Goal: Communication & Community: Answer question/provide support

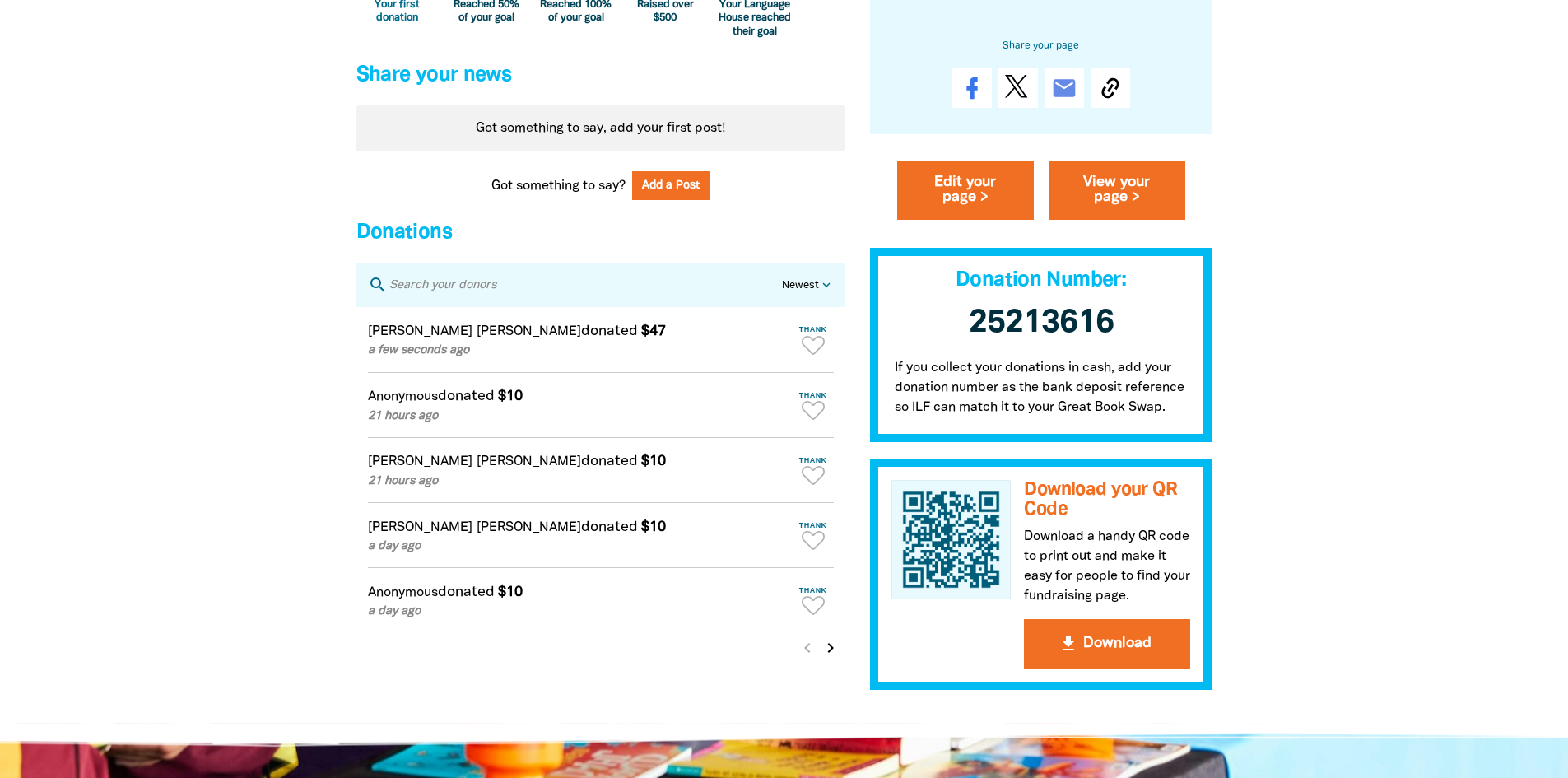
scroll to position [1317, 0]
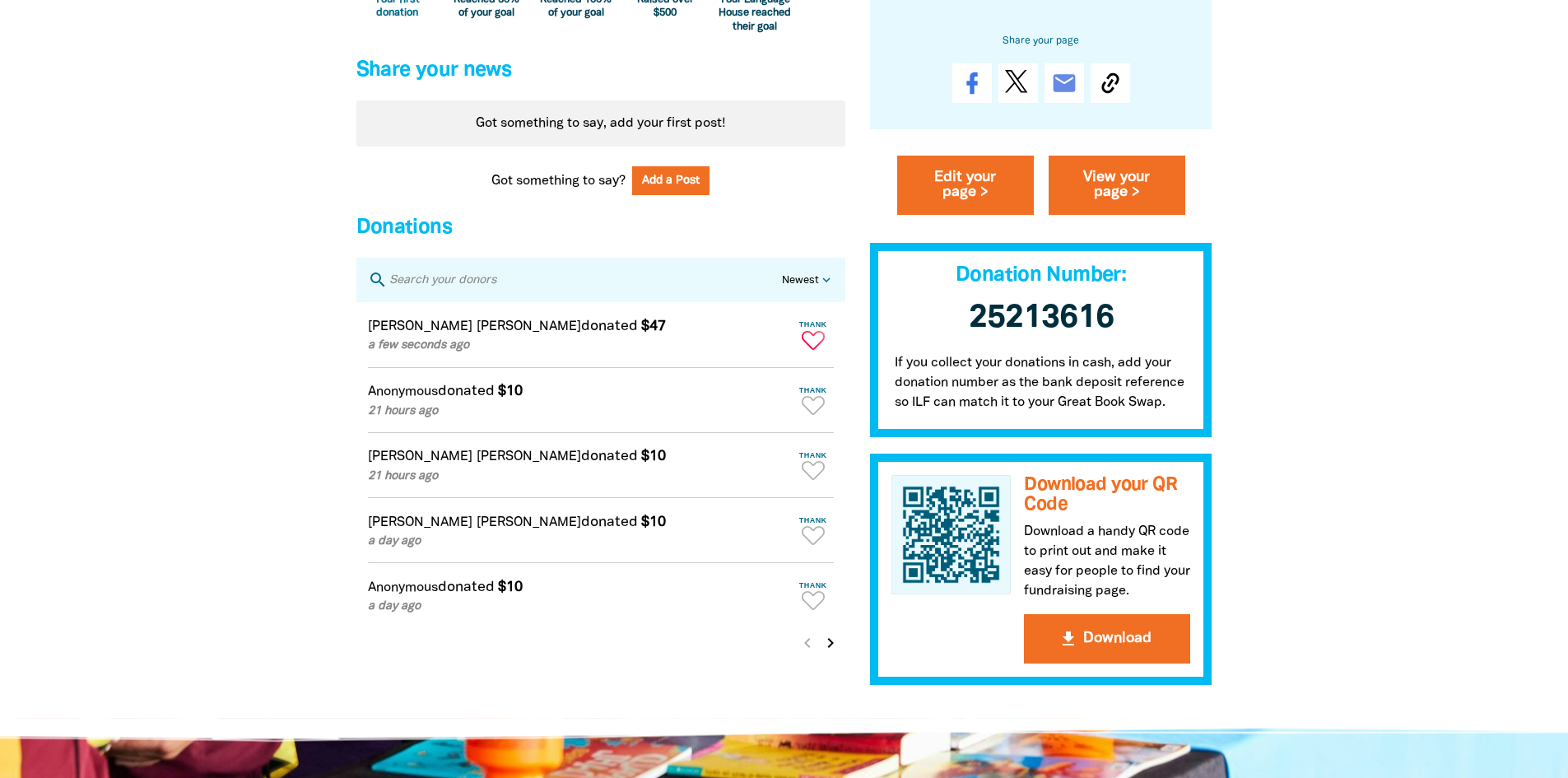
click at [806, 350] on icon "Paginated content" at bounding box center [812, 340] width 23 height 19
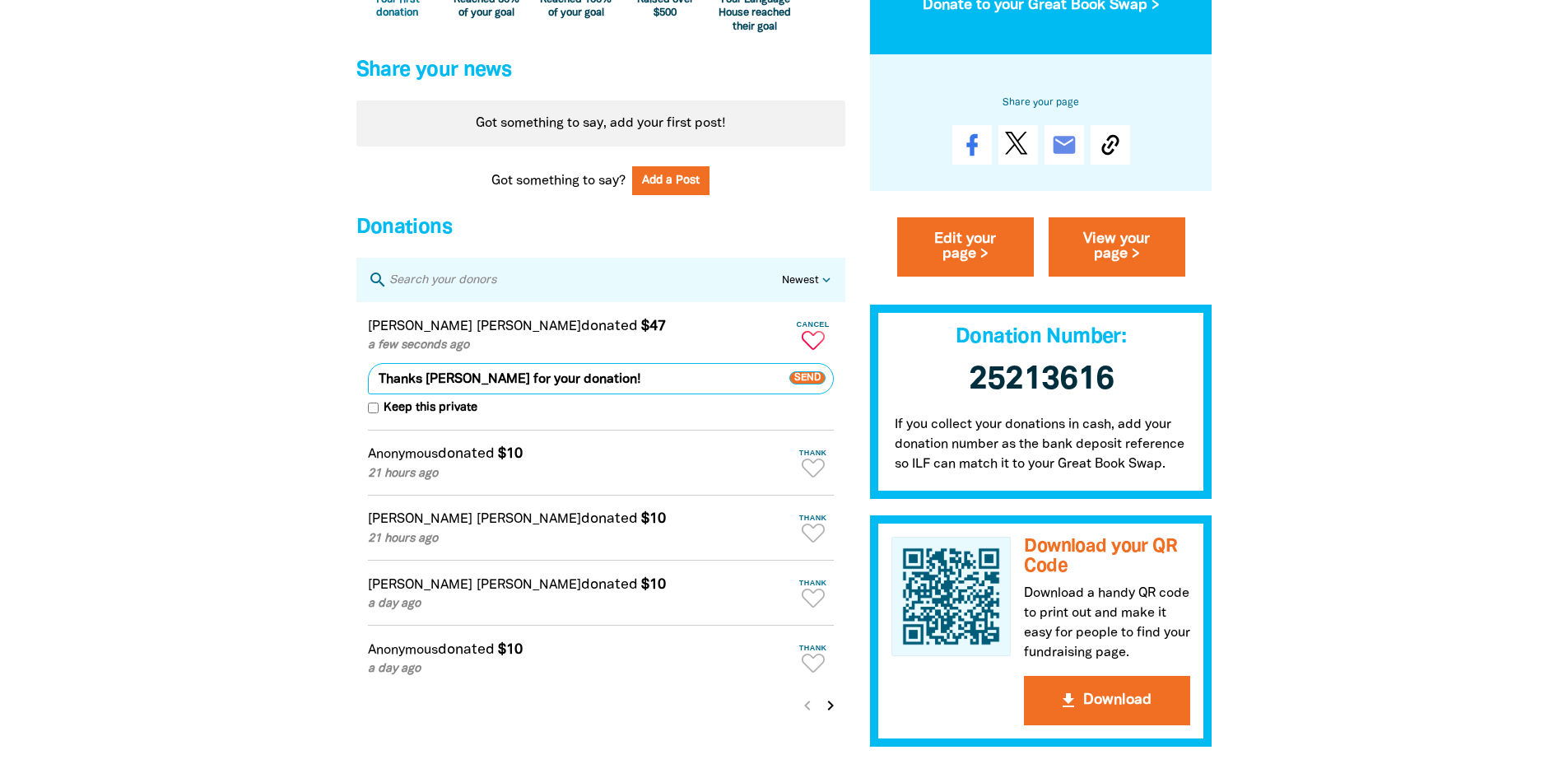
click at [372, 414] on input "Keep this private" at bounding box center [373, 408] width 11 height 11
checkbox input "true"
click at [814, 384] on span "Send" at bounding box center [808, 378] width 36 height 13
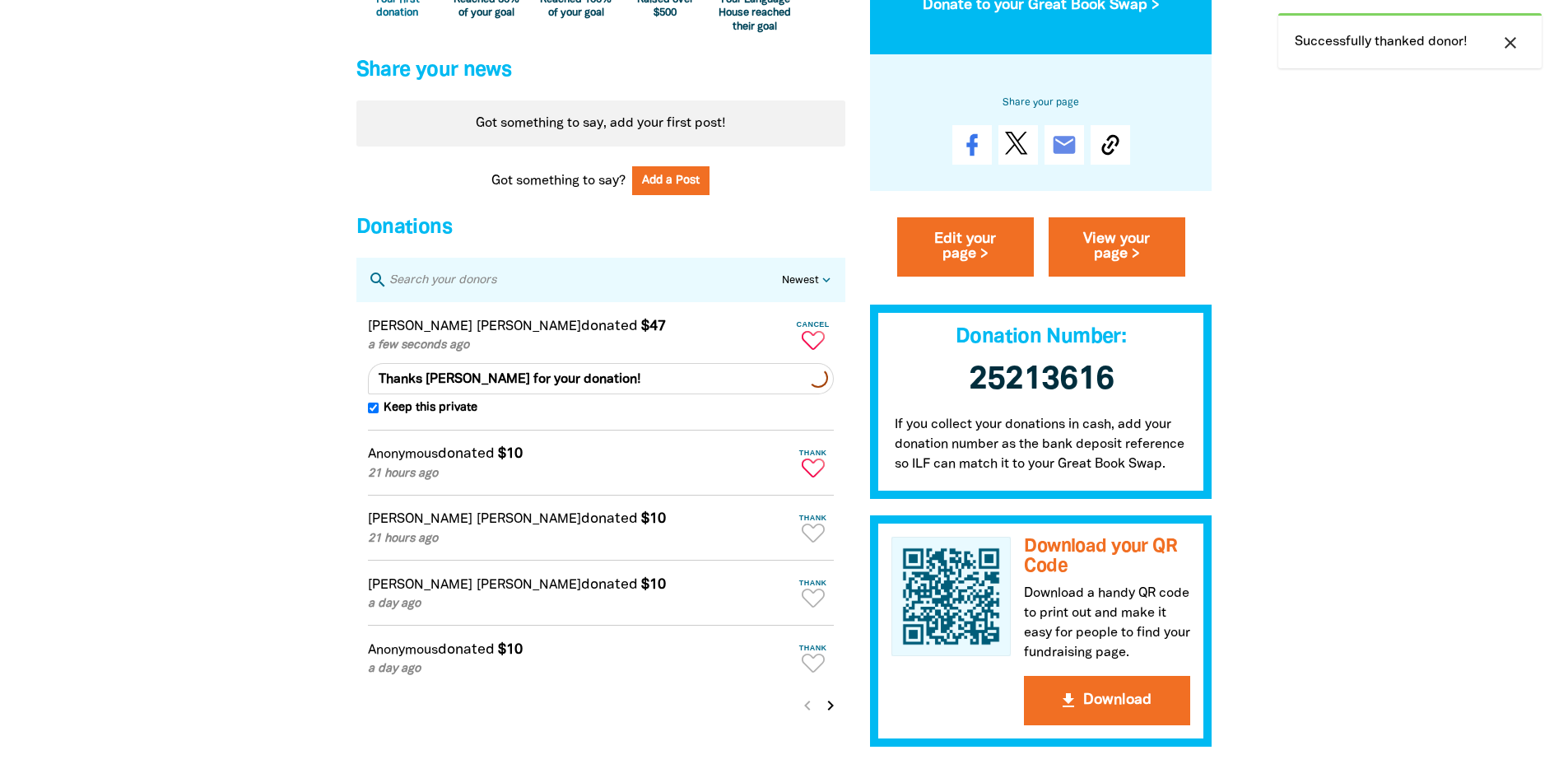
click at [813, 477] on icon "Paginated content" at bounding box center [812, 467] width 23 height 19
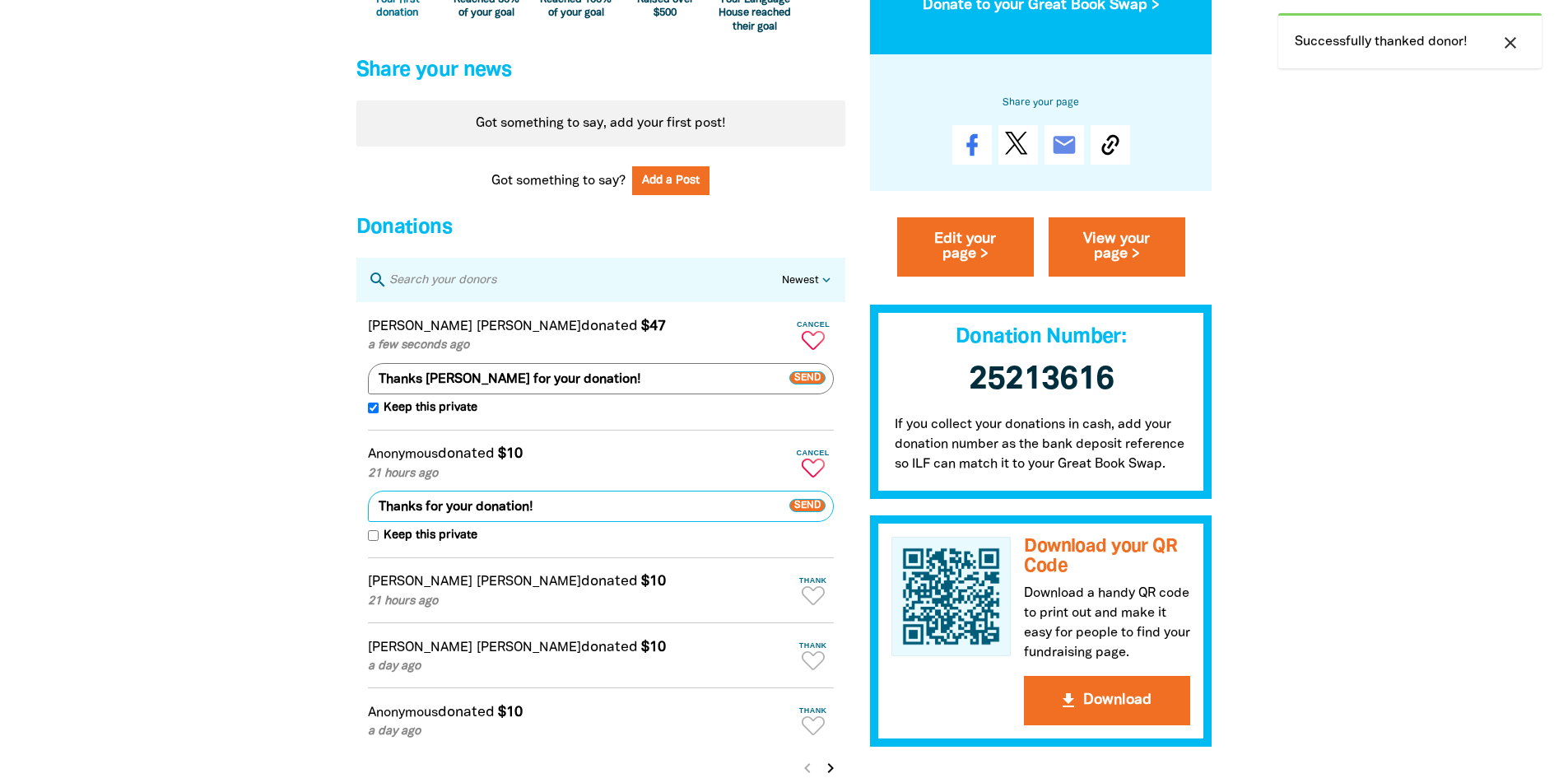
click at [372, 541] on input "Keep this private" at bounding box center [373, 536] width 11 height 11
checkbox input "true"
click at [807, 513] on span "Send" at bounding box center [808, 507] width 36 height 13
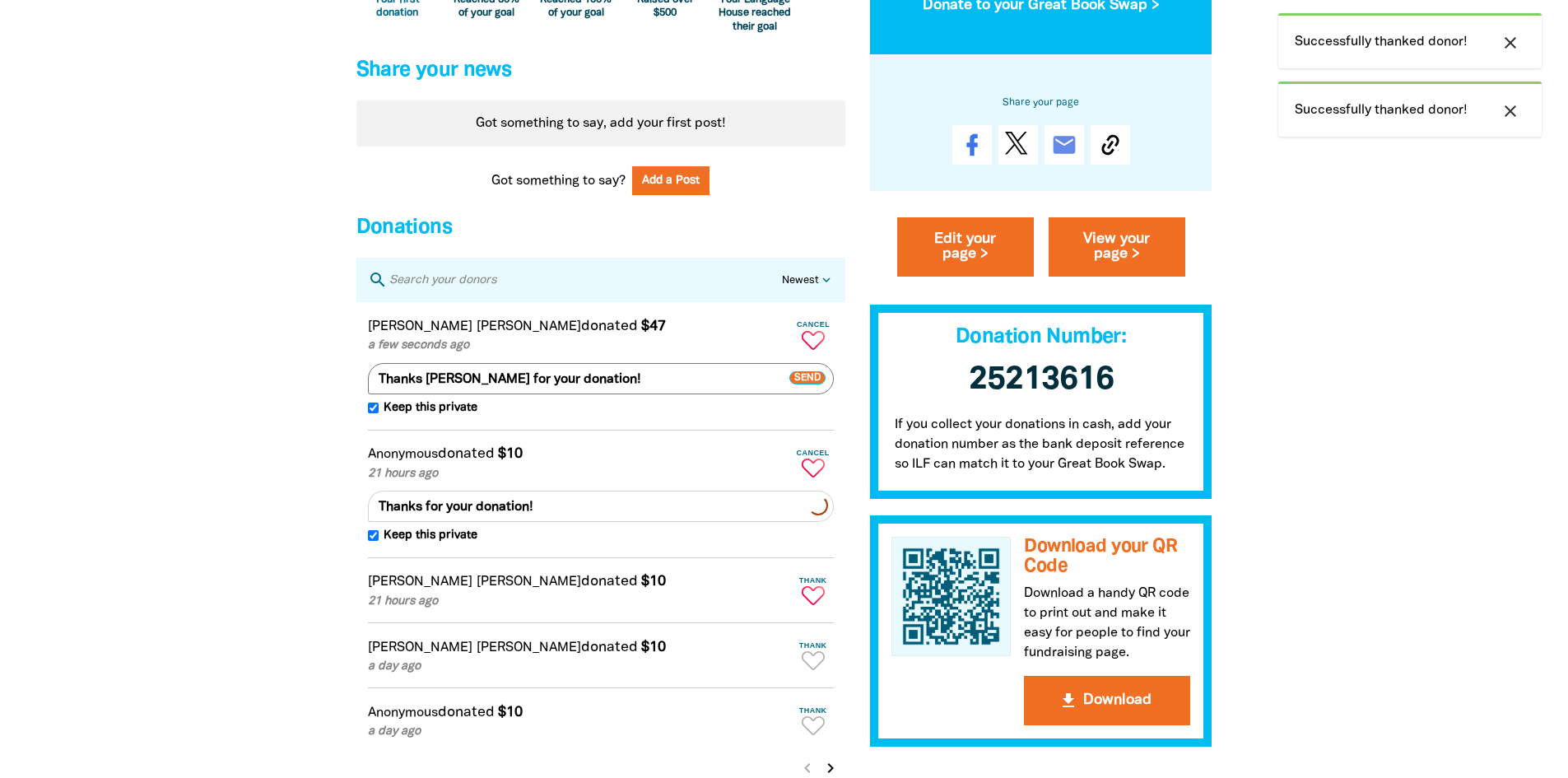
click at [814, 600] on icon "Paginated content" at bounding box center [812, 595] width 23 height 19
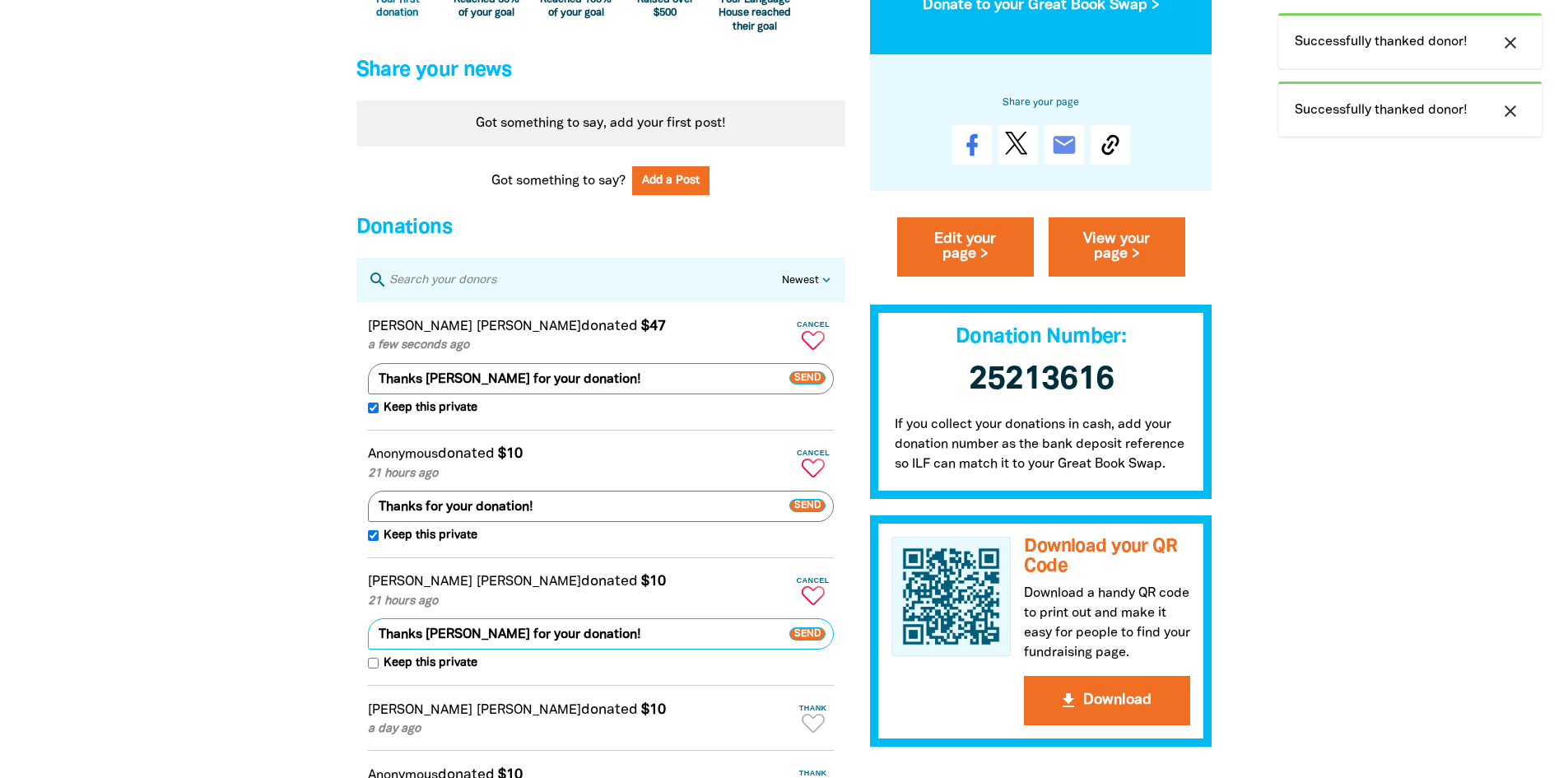
drag, startPoint x: 371, startPoint y: 679, endPoint x: 483, endPoint y: 669, distance: 112.4
click at [372, 669] on input "Keep this private" at bounding box center [373, 663] width 11 height 11
checkbox input "true"
click at [803, 640] on span "Send" at bounding box center [808, 634] width 36 height 13
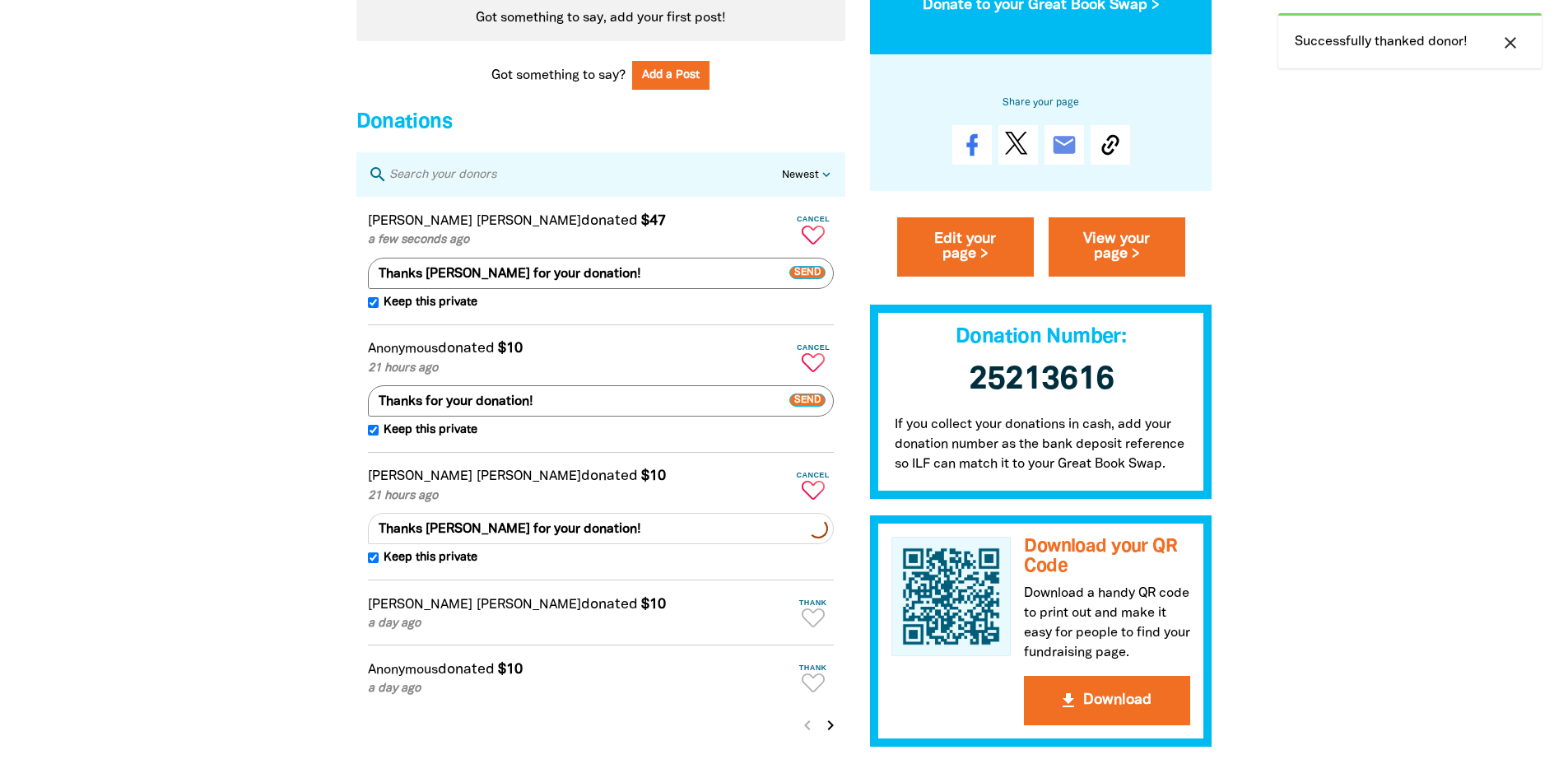
scroll to position [1564, 0]
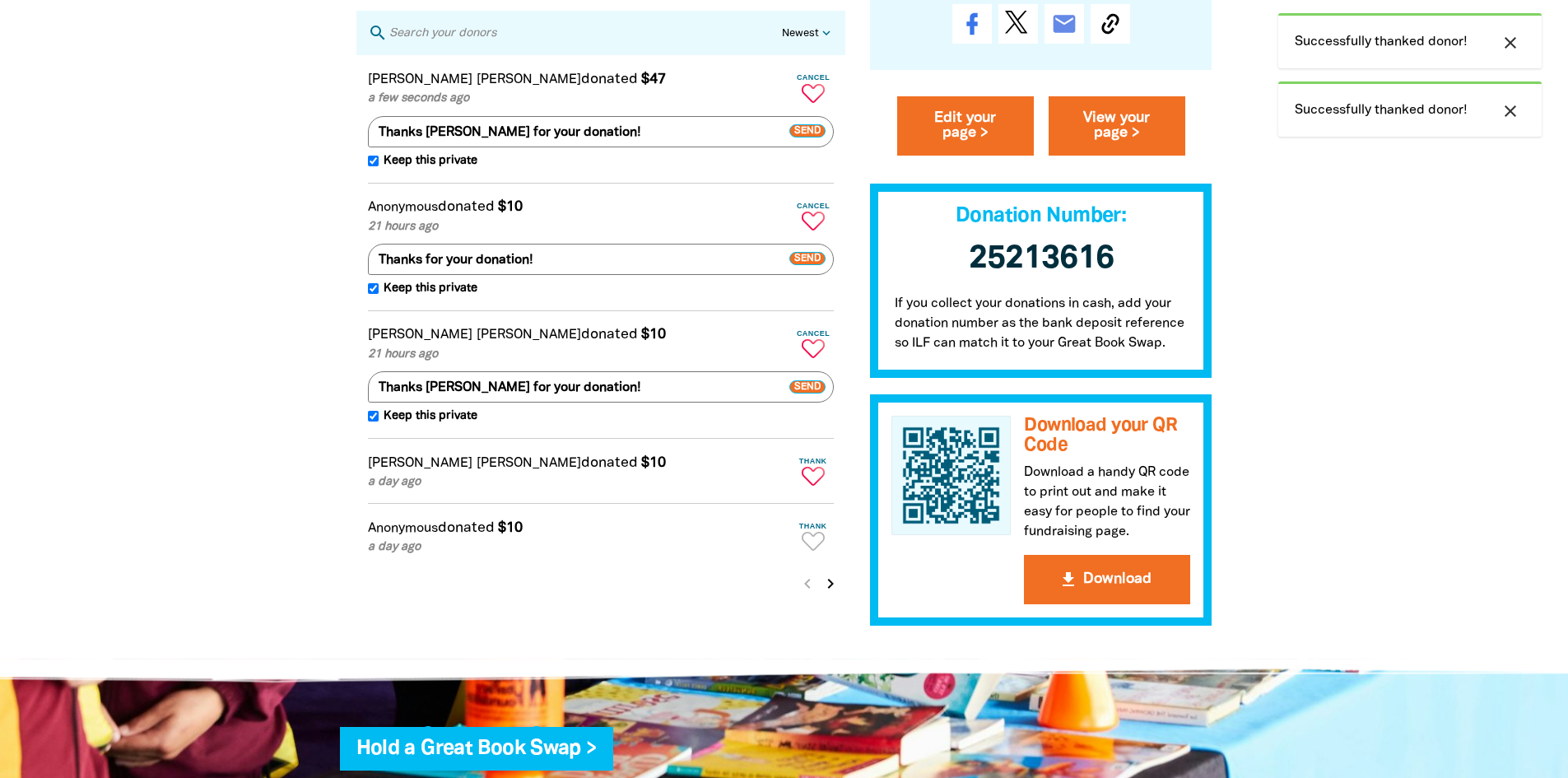
click at [809, 486] on icon "Paginated content" at bounding box center [812, 476] width 23 height 19
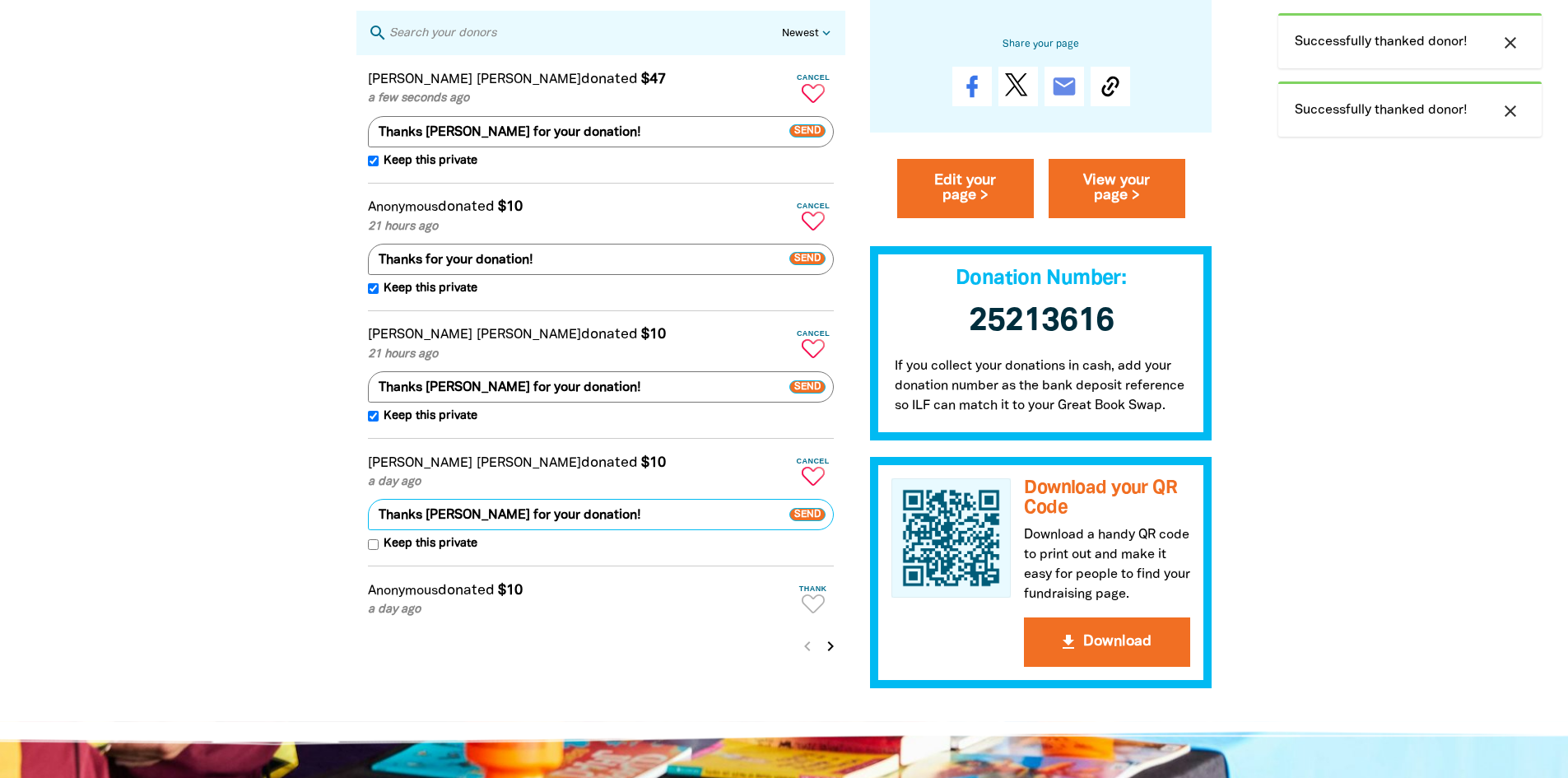
click at [377, 550] on input "Keep this private" at bounding box center [373, 545] width 11 height 11
checkbox input "true"
click at [817, 521] on span "Send" at bounding box center [808, 515] width 36 height 13
click at [818, 612] on icon "Paginated content" at bounding box center [812, 603] width 23 height 19
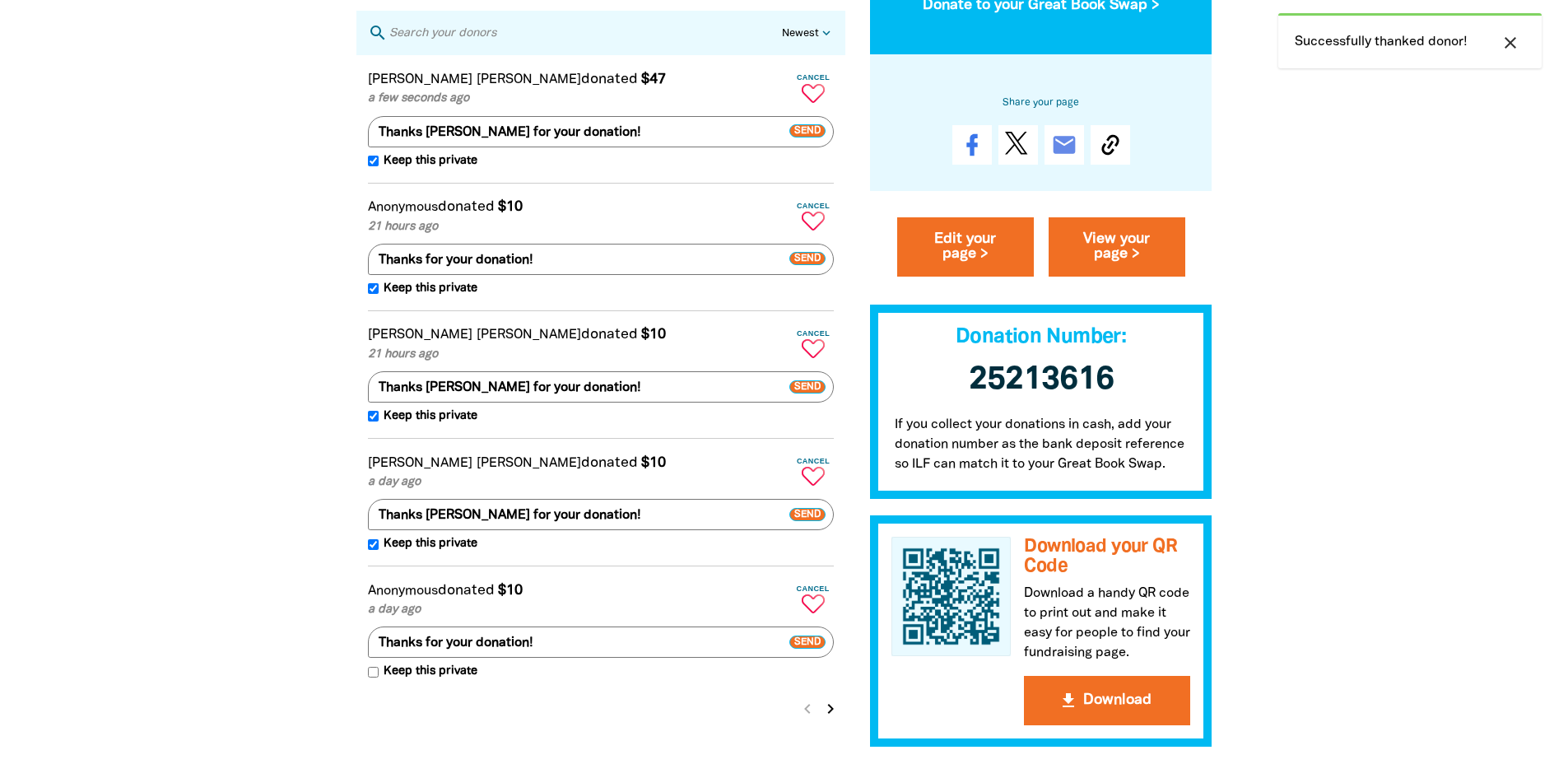
click at [379, 681] on span "Keep this private" at bounding box center [428, 671] width 98 height 18
click at [379, 678] on input "Keep this private" at bounding box center [373, 672] width 11 height 11
checkbox input "true"
click at [814, 613] on icon "Paginated content" at bounding box center [812, 603] width 23 height 19
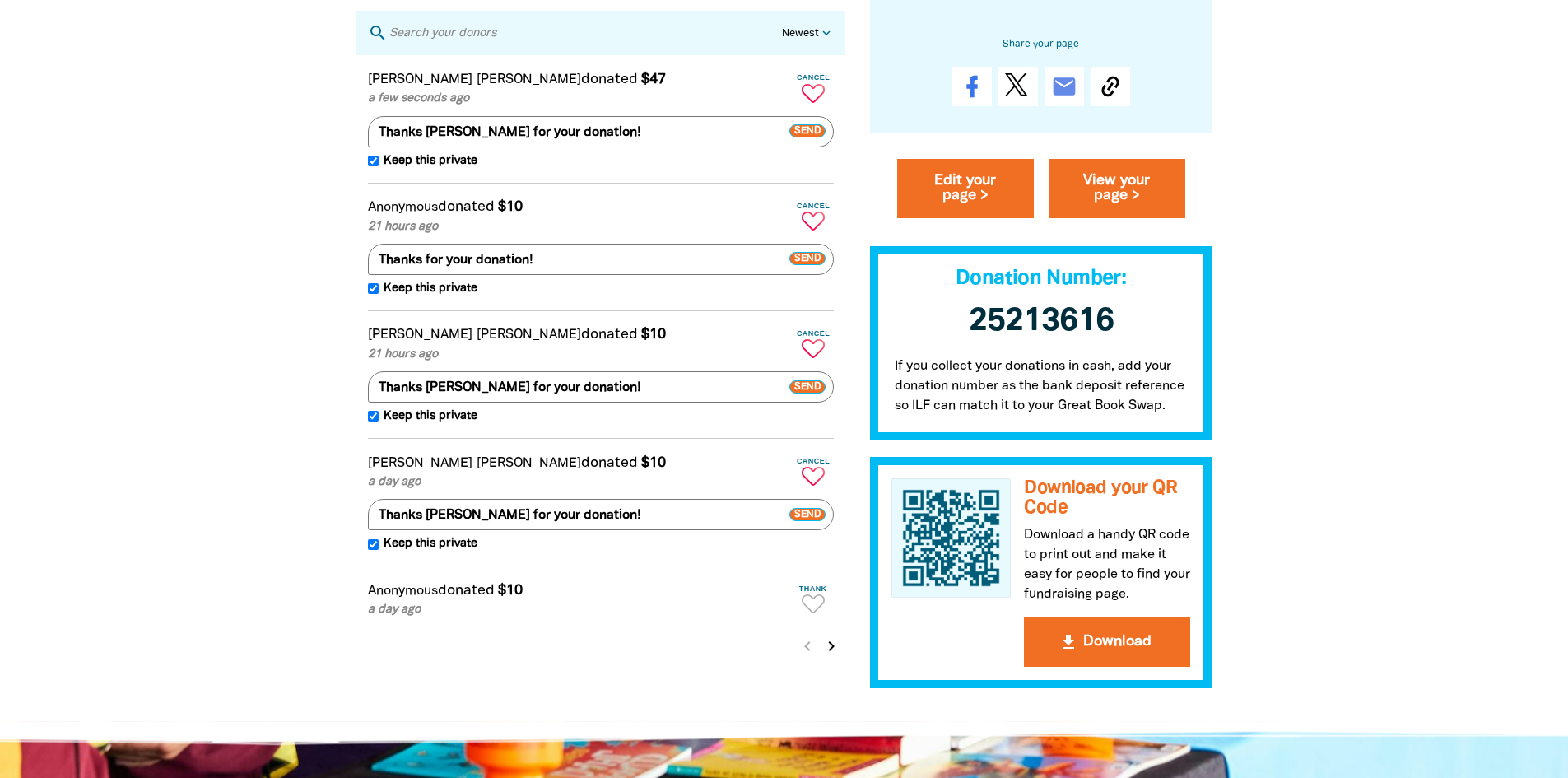
click at [830, 656] on icon "chevron_right" at bounding box center [831, 647] width 20 height 20
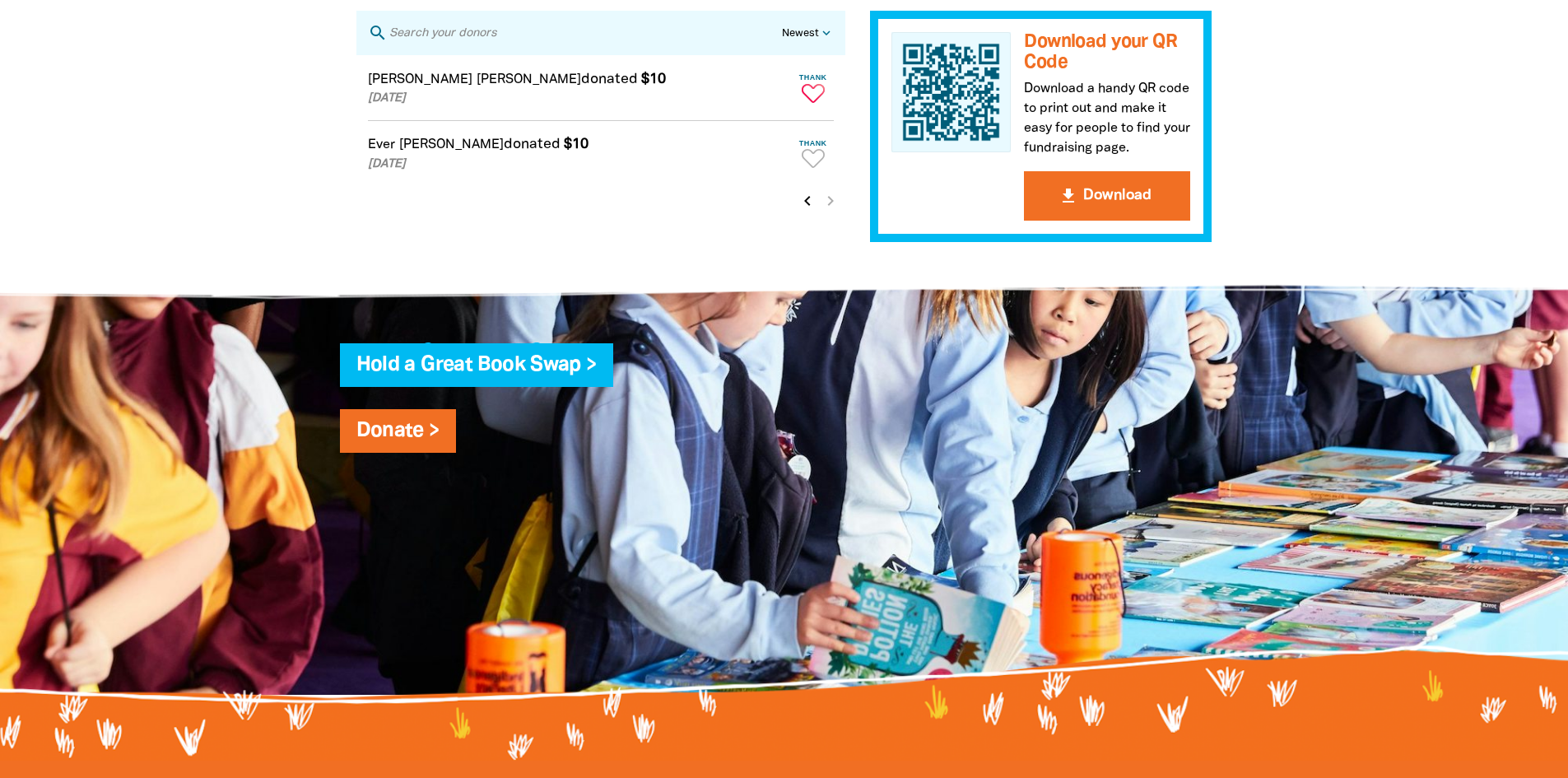
click at [805, 90] on icon "Paginated content" at bounding box center [804, 88] width 2 height 5
type textarea "Thanks [PERSON_NAME] for your donation!"
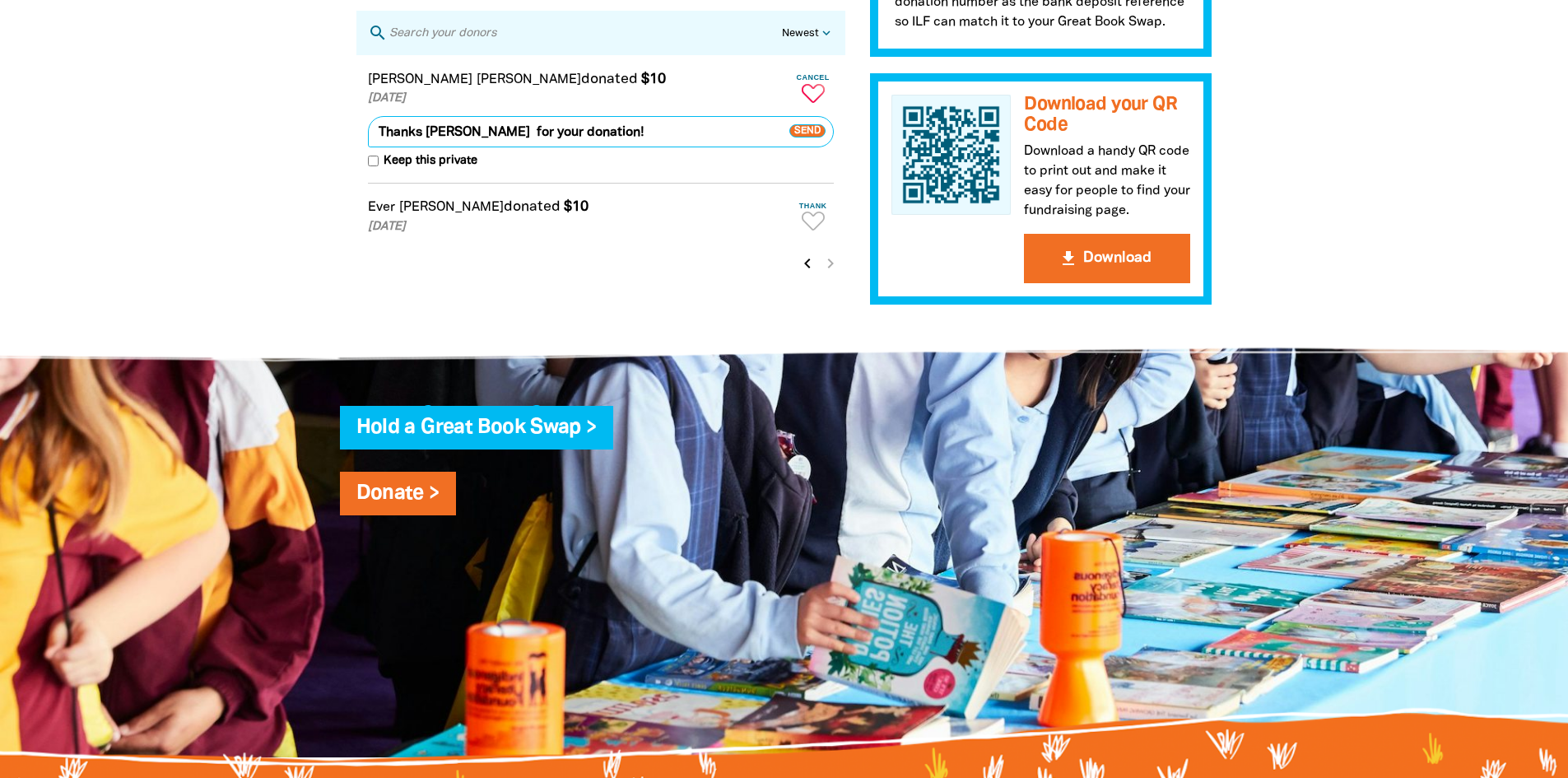
click at [374, 167] on input "Keep this private" at bounding box center [373, 161] width 11 height 11
checkbox input "true"
click at [809, 138] on span "Send" at bounding box center [808, 130] width 36 height 13
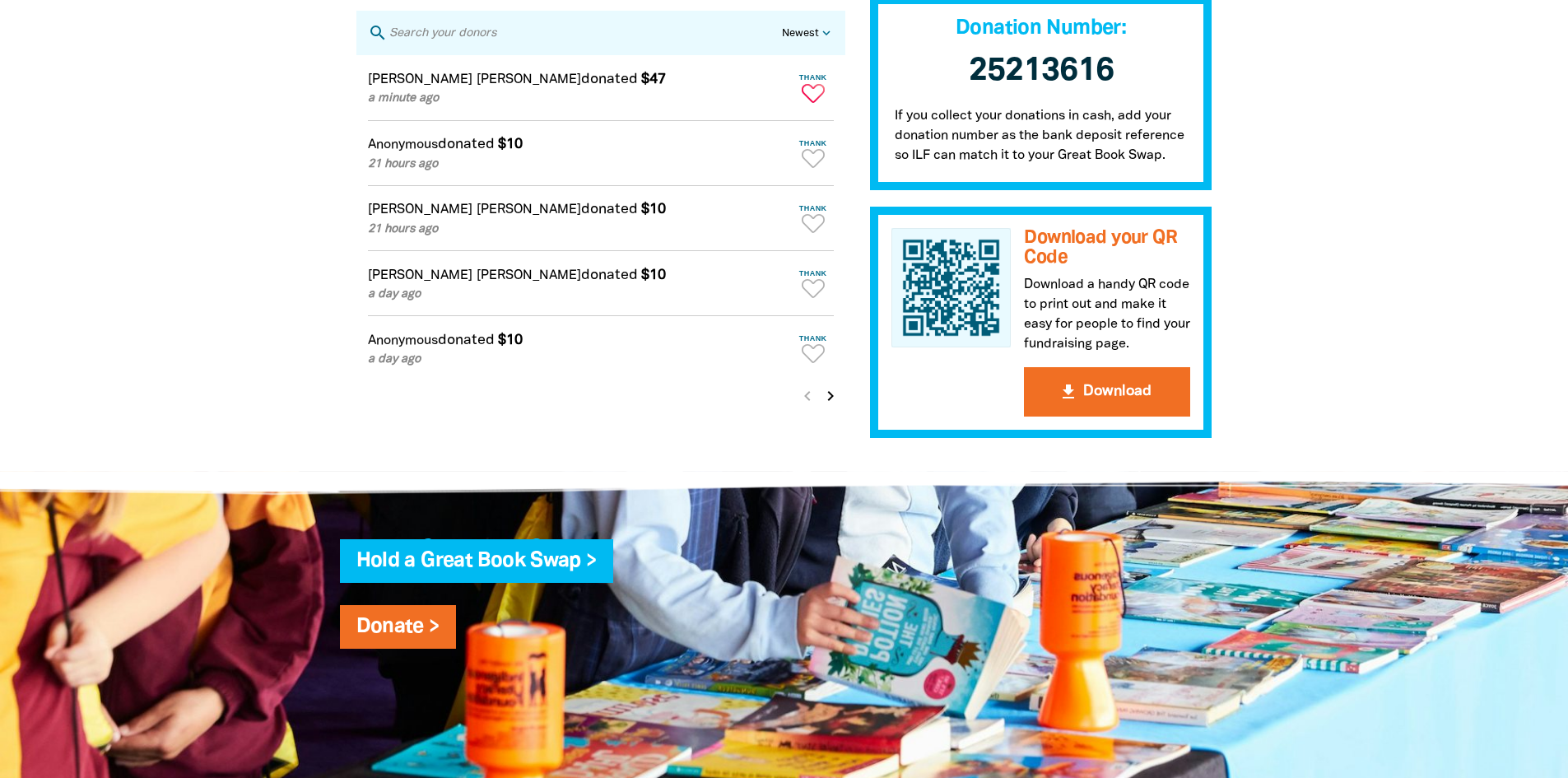
click at [809, 99] on icon "Paginated content" at bounding box center [812, 93] width 23 height 19
type textarea "Thanks [PERSON_NAME] for your donation!"
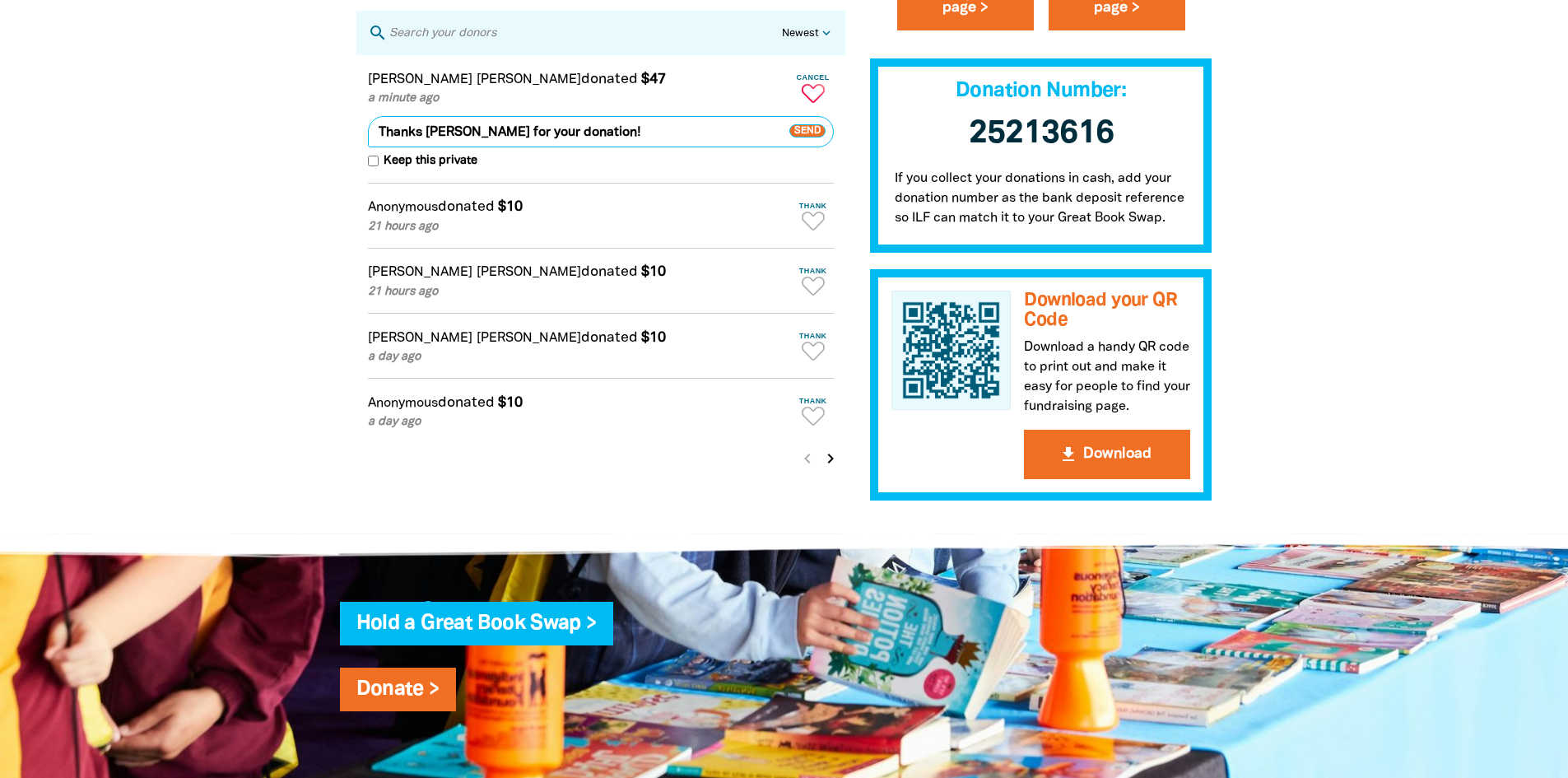
click at [808, 138] on span "Send" at bounding box center [808, 130] width 36 height 13
click at [816, 230] on icon "Paginated content" at bounding box center [812, 220] width 23 height 19
type textarea "Thanks for your donation!"
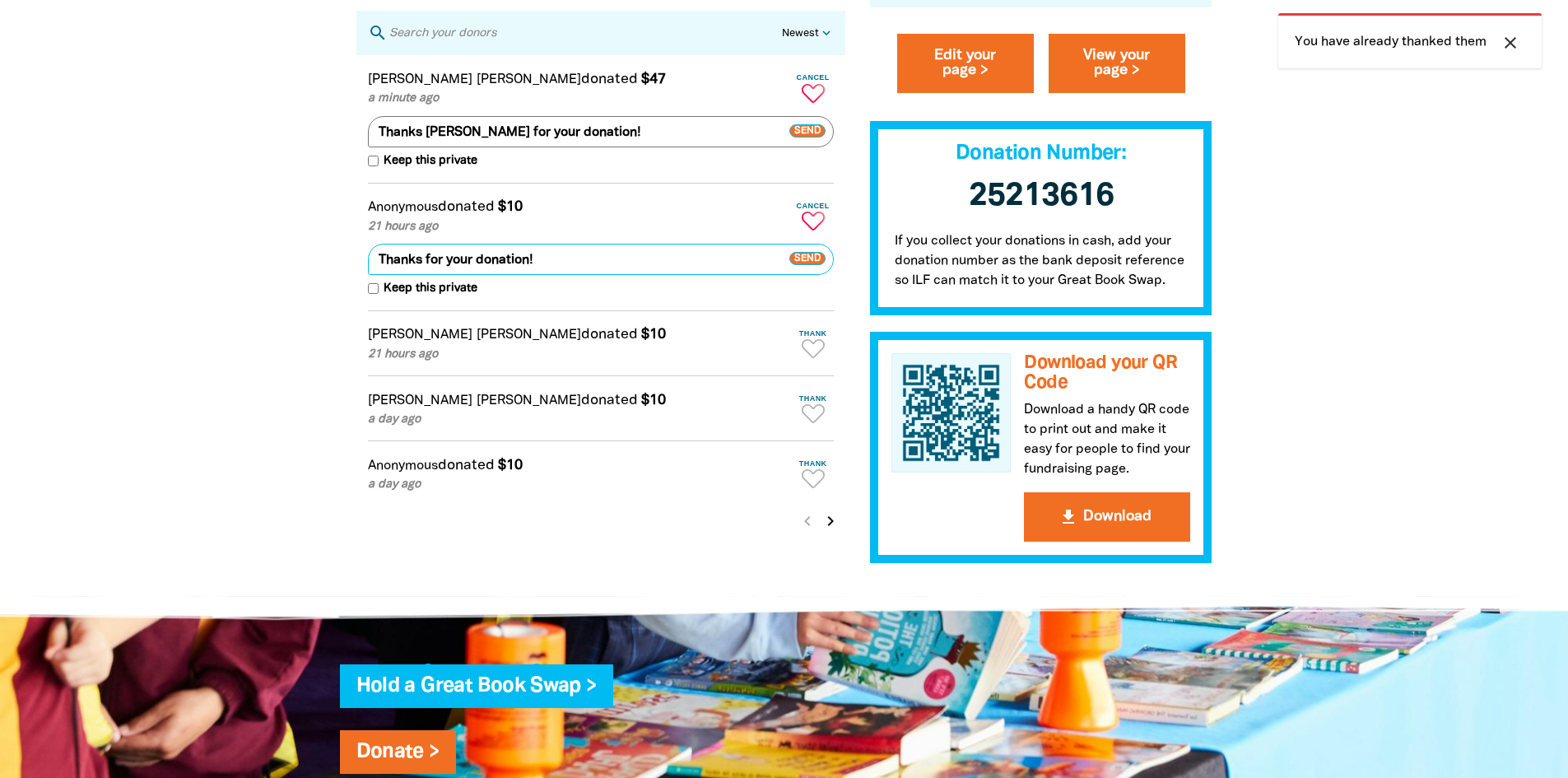
click at [809, 266] on span "Send" at bounding box center [808, 259] width 36 height 13
click at [811, 358] on icon "Paginated content" at bounding box center [812, 348] width 23 height 19
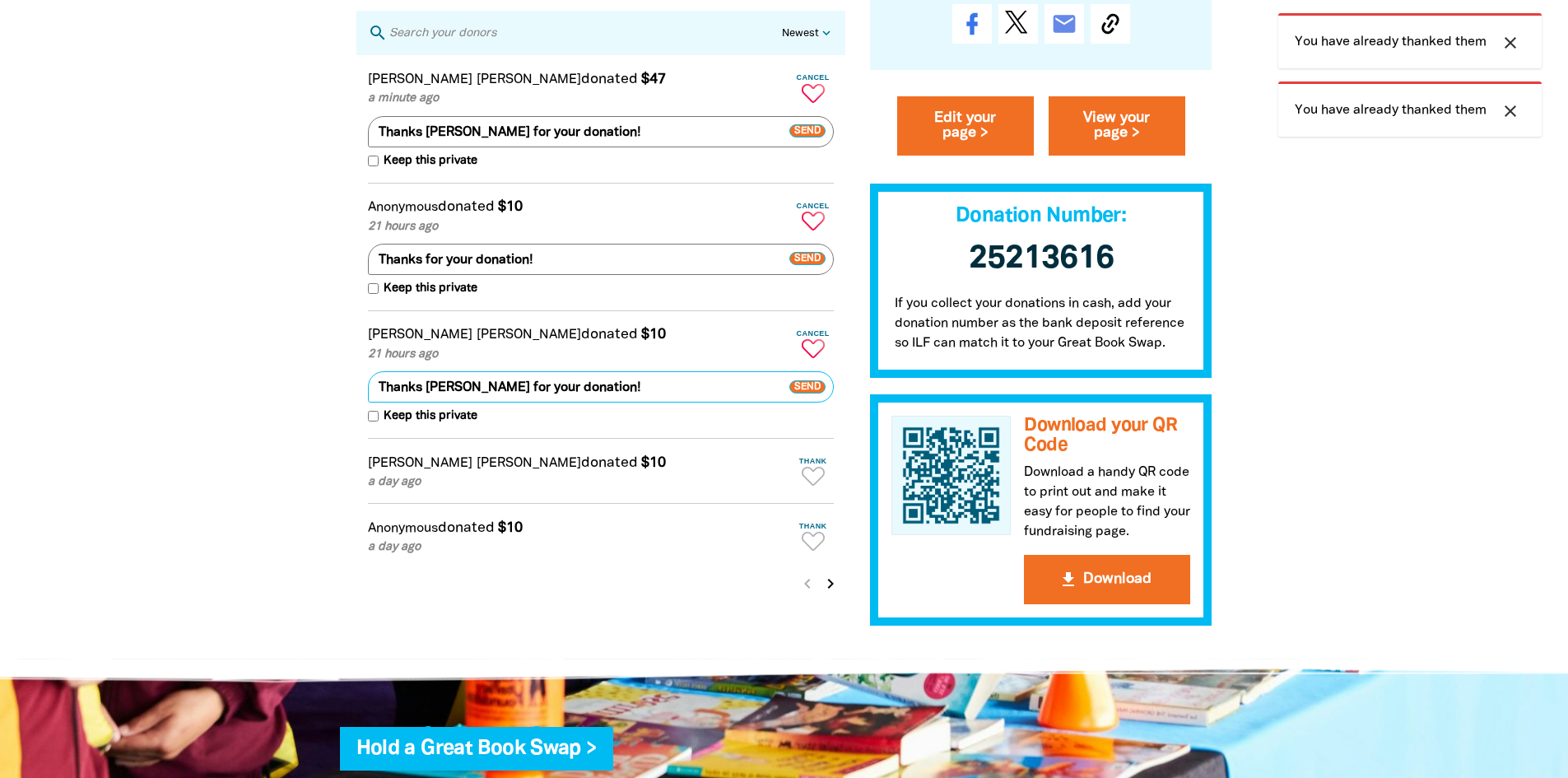
type textarea "Thanks [PERSON_NAME] for your donation!"
click at [809, 387] on button "keyboard_return Send" at bounding box center [811, 387] width 45 height 31
click at [817, 486] on icon "Paginated content" at bounding box center [812, 476] width 23 height 19
type textarea "Thanks [PERSON_NAME] for your donation!"
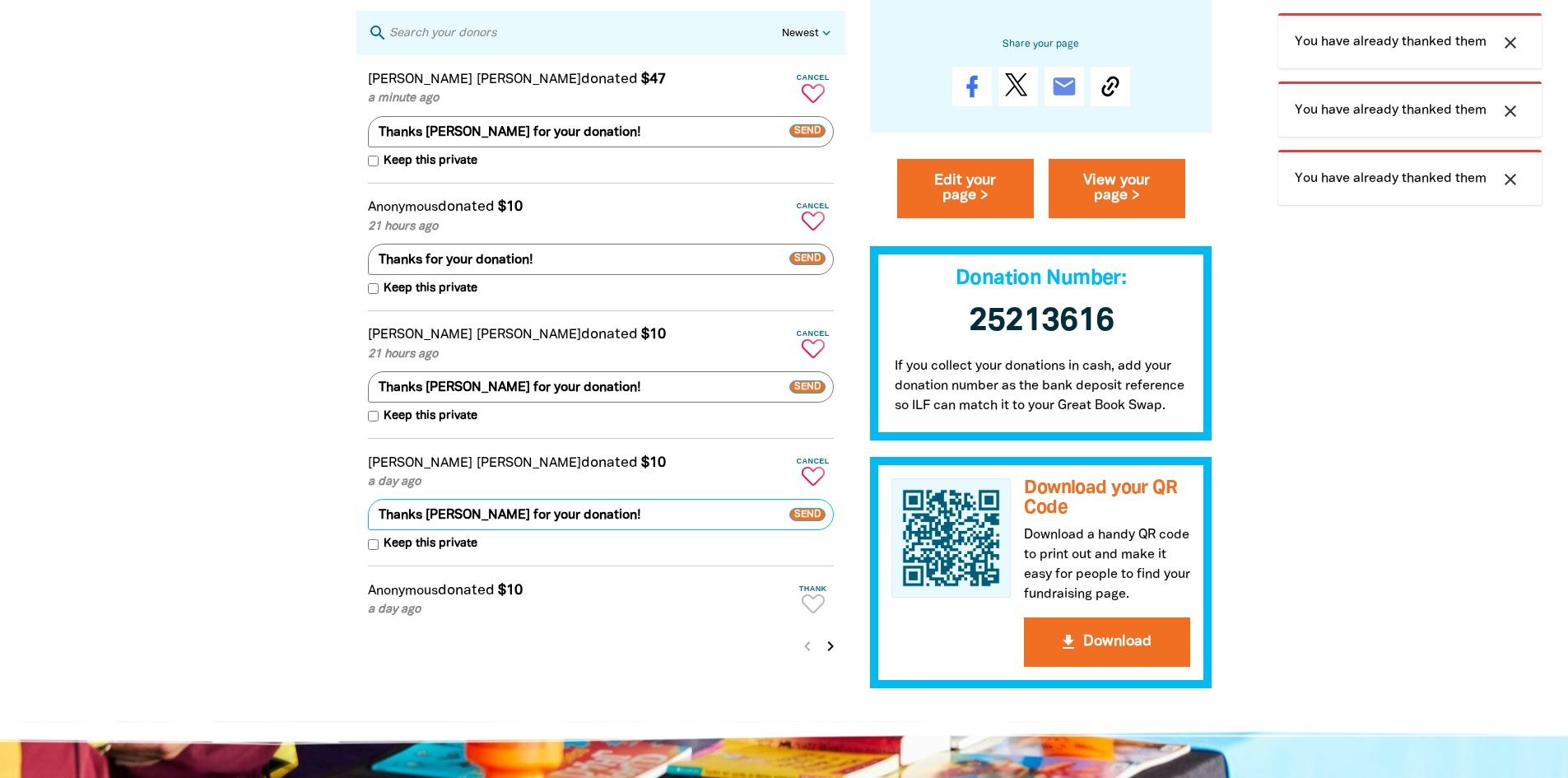
click at [809, 521] on span "Send" at bounding box center [808, 515] width 36 height 13
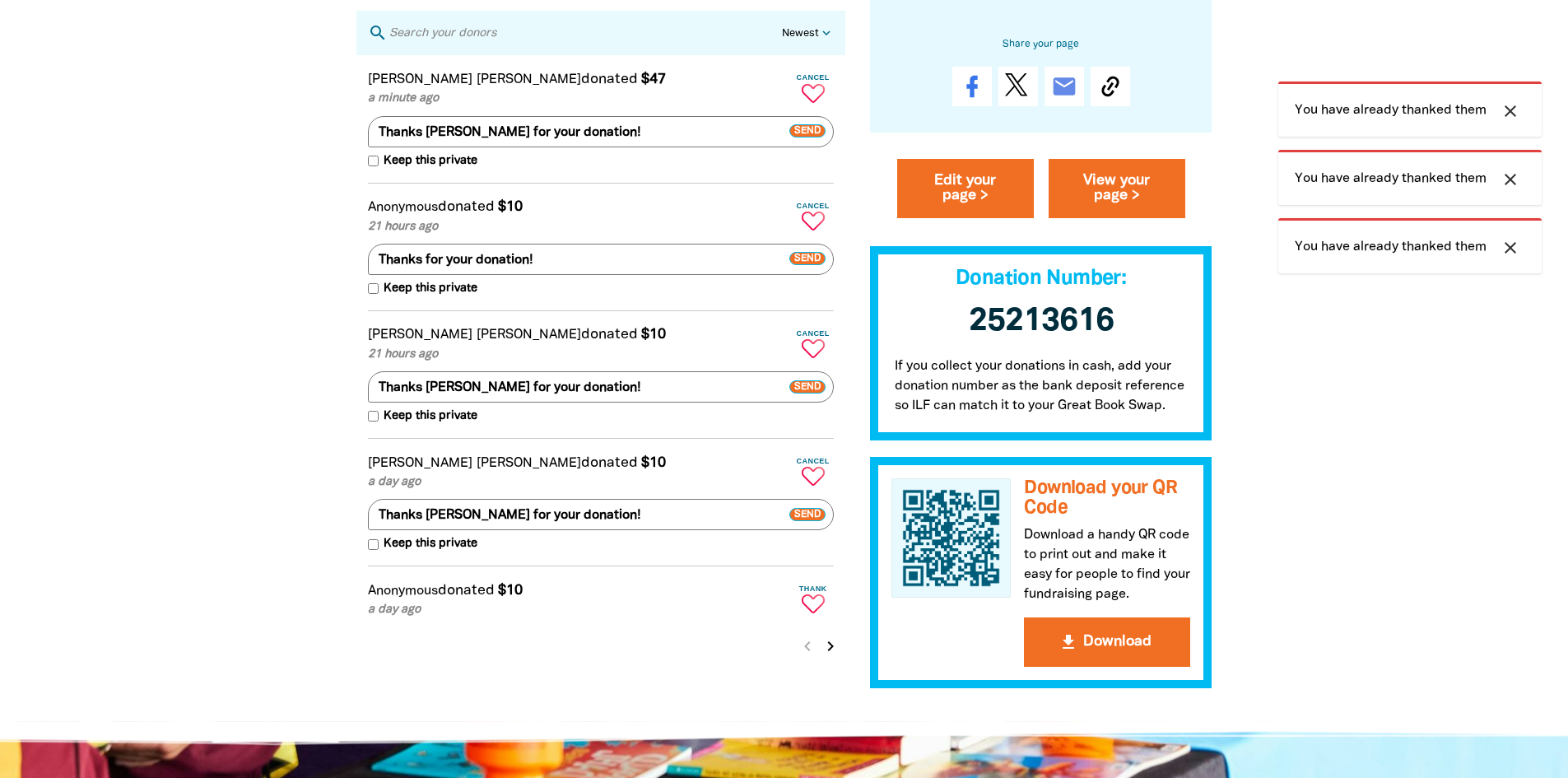
click at [809, 613] on icon "Paginated content" at bounding box center [812, 603] width 23 height 19
type textarea "Thanks for your donation!"
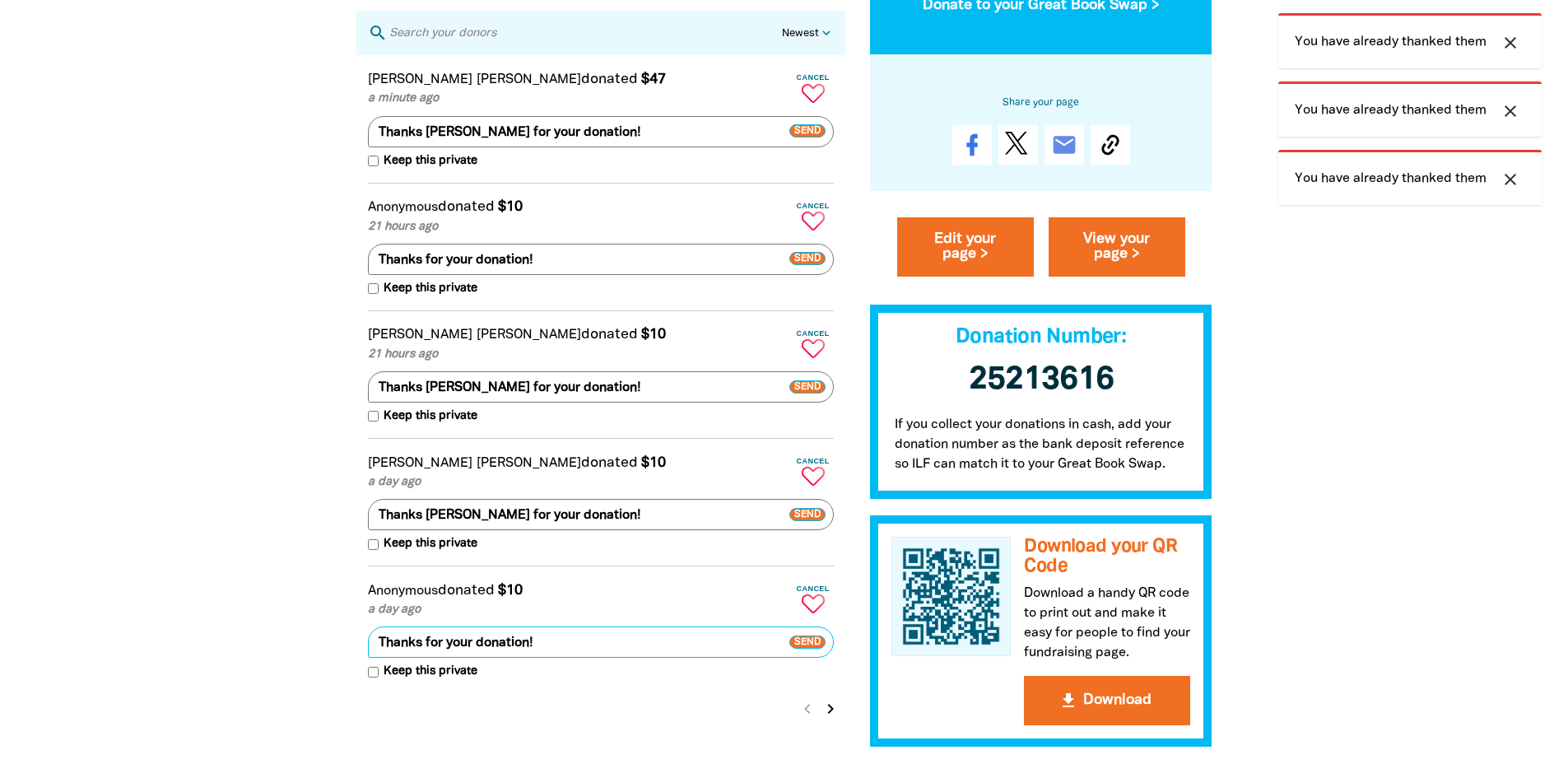
click at [809, 649] on span "Send" at bounding box center [808, 642] width 36 height 13
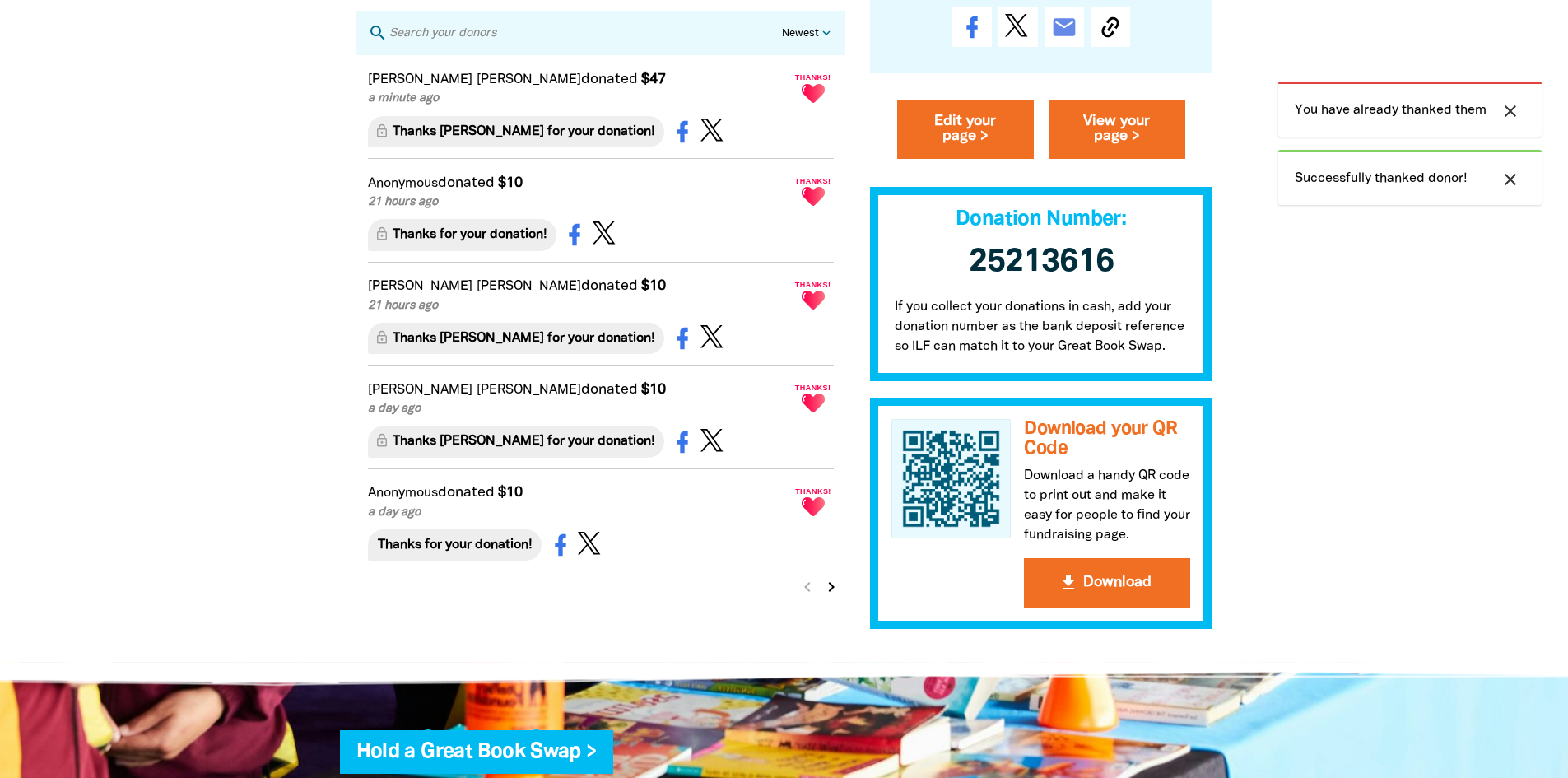
click at [830, 597] on icon "chevron_right" at bounding box center [831, 587] width 20 height 20
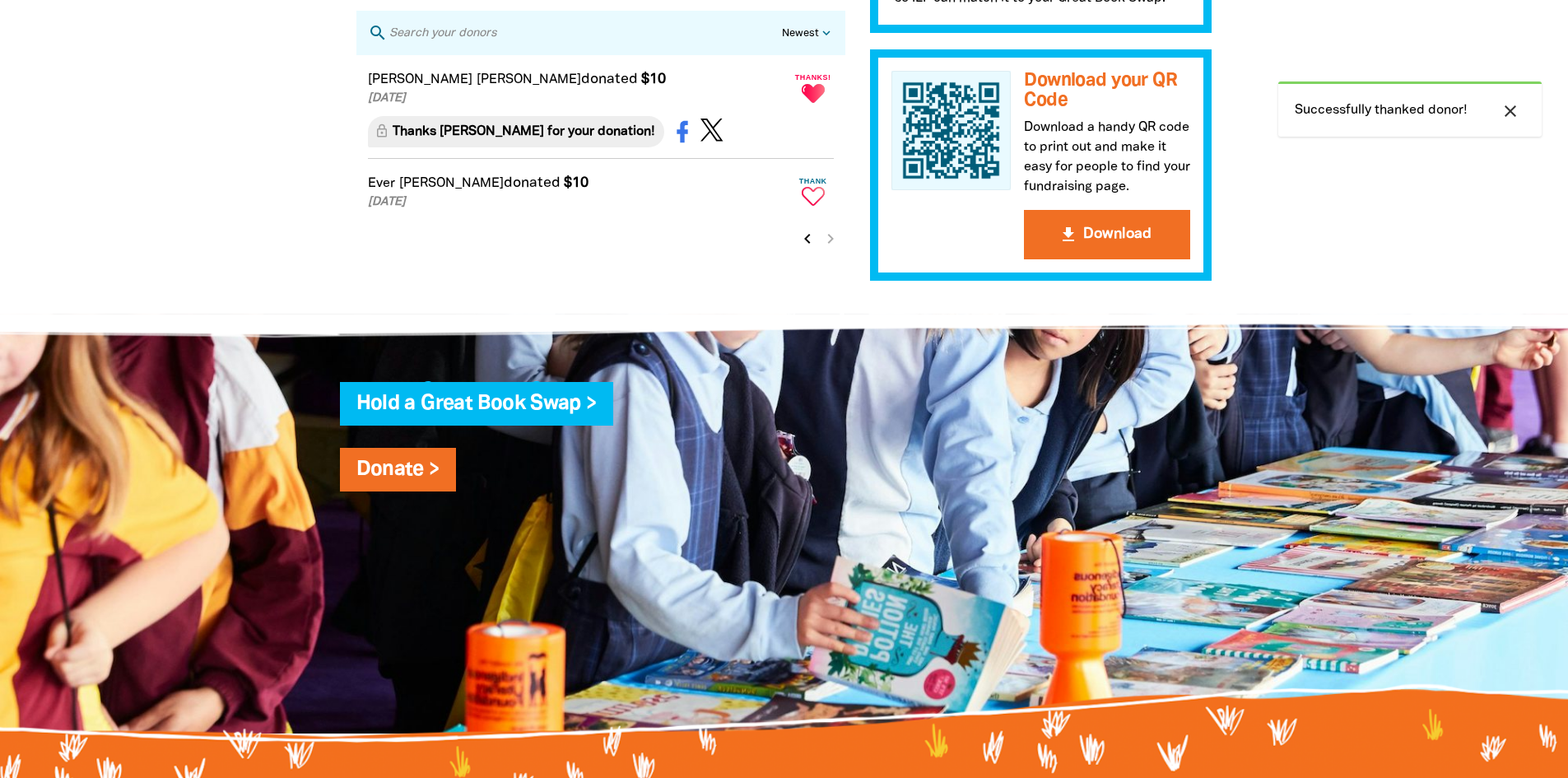
click at [820, 206] on icon "Paginated content" at bounding box center [812, 196] width 23 height 19
type textarea "Thanks Ever for your donation!"
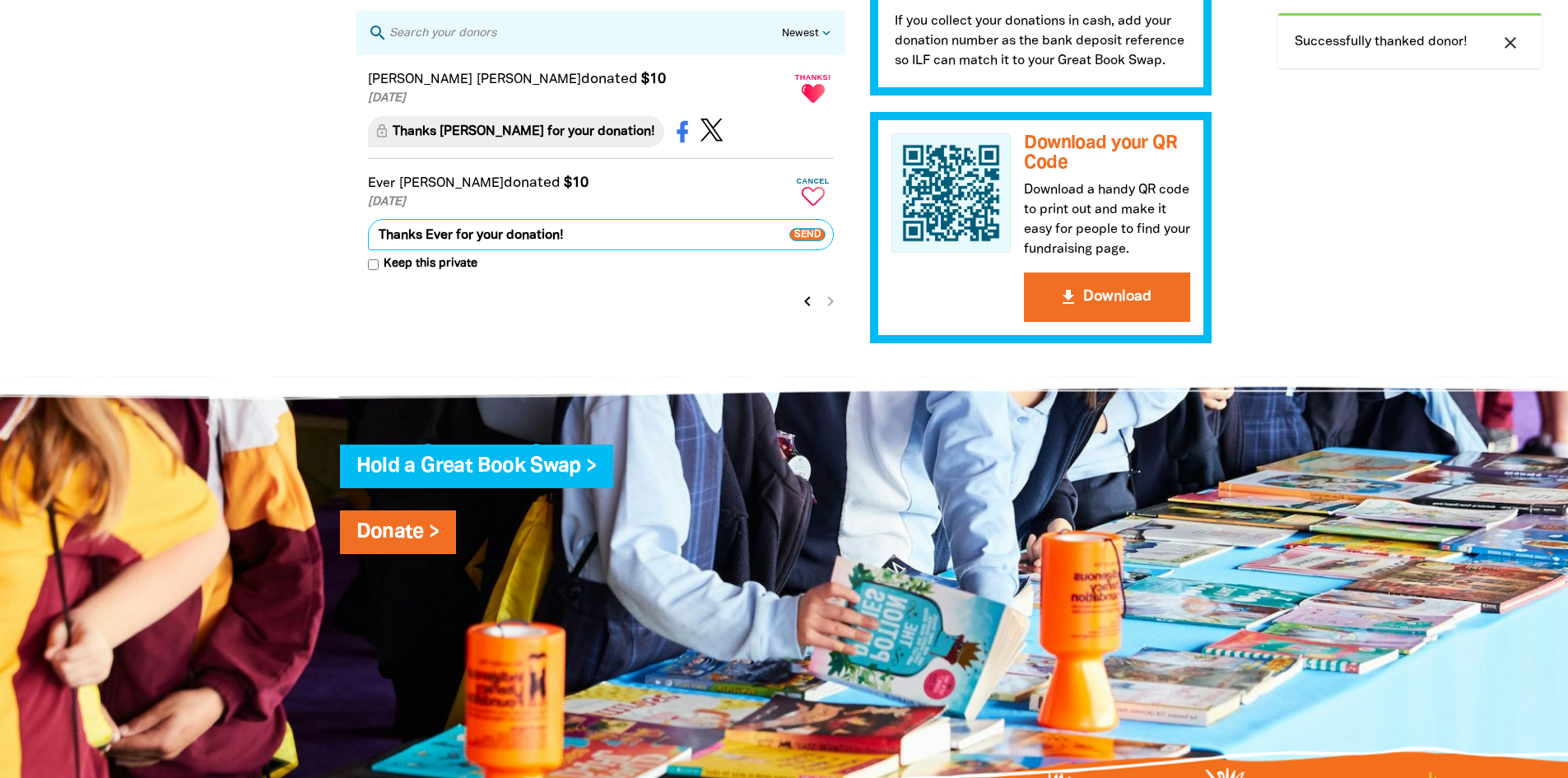
click at [811, 241] on span "Send" at bounding box center [808, 234] width 36 height 13
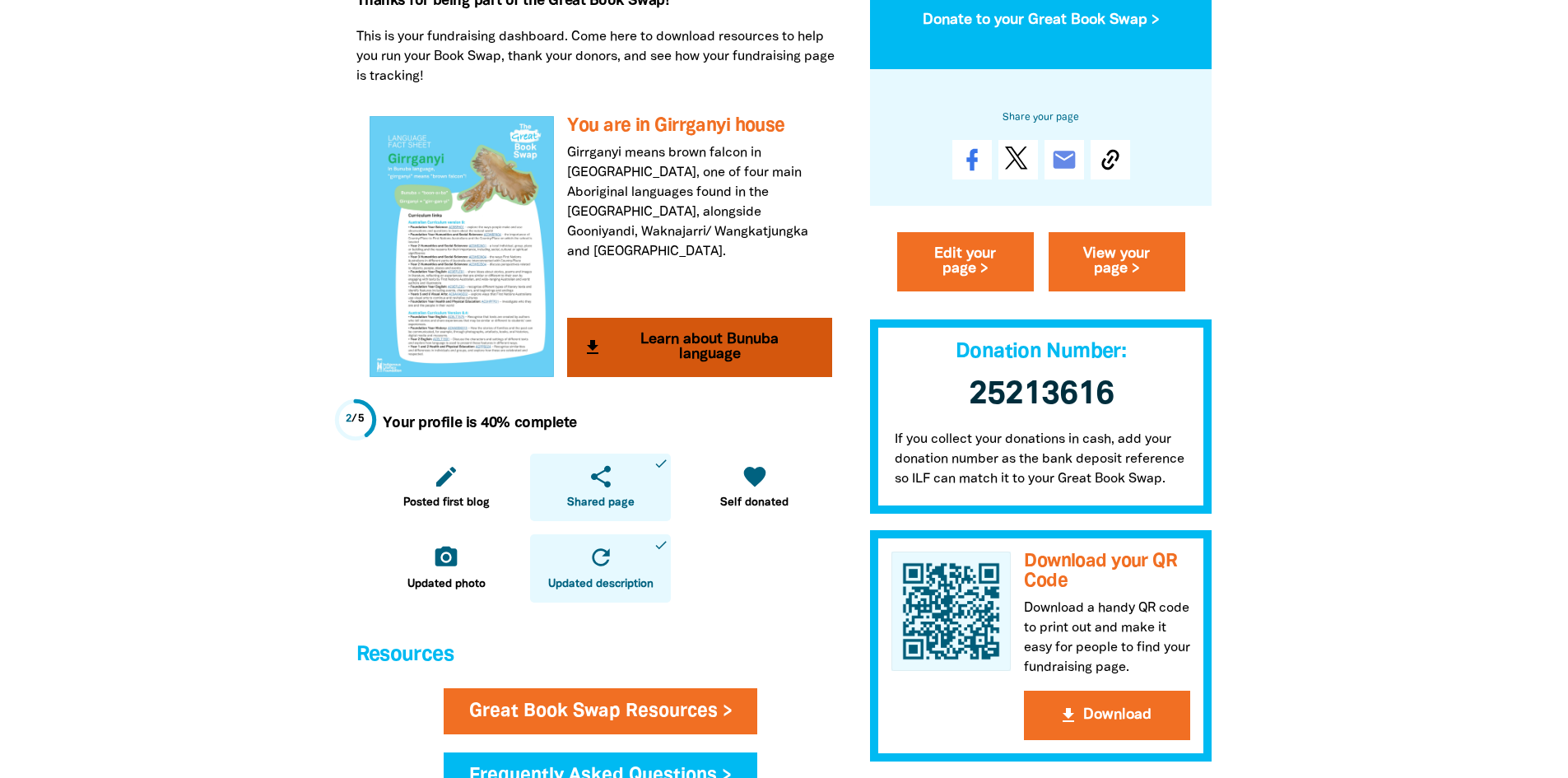
scroll to position [577, 0]
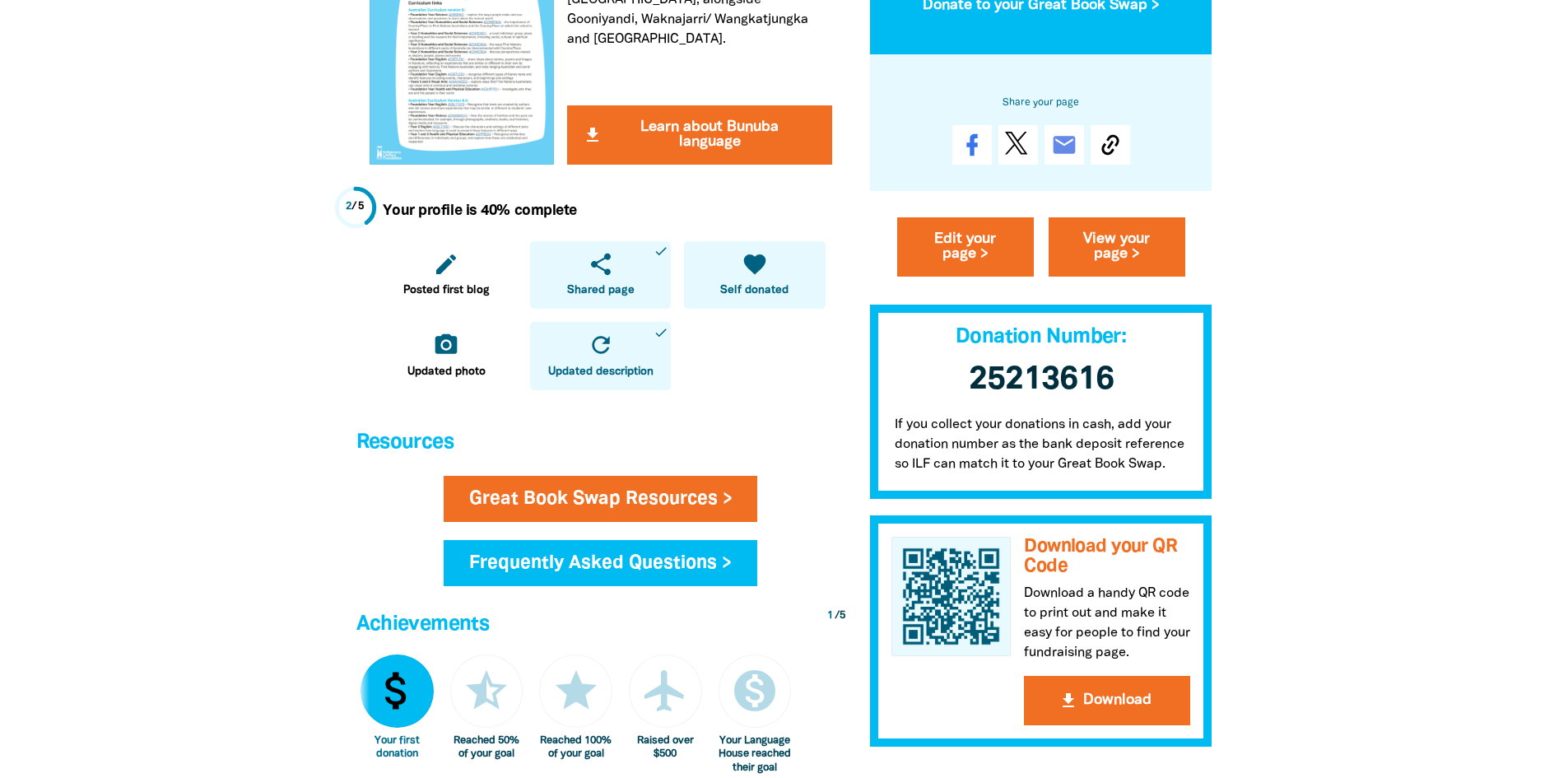
click at [746, 286] on span "Self donated" at bounding box center [754, 291] width 68 height 16
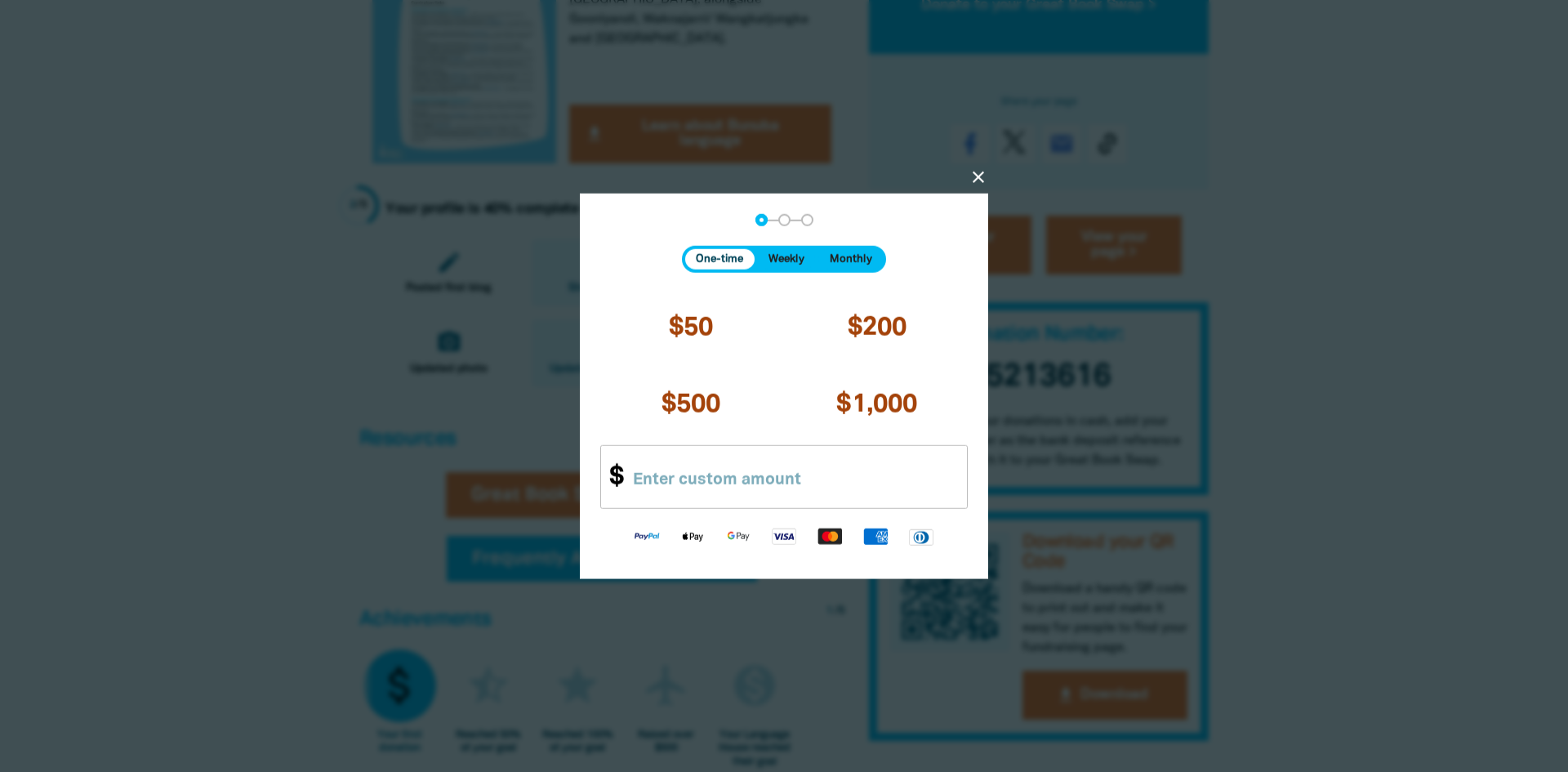
click at [974, 179] on icon "close" at bounding box center [979, 177] width 20 height 20
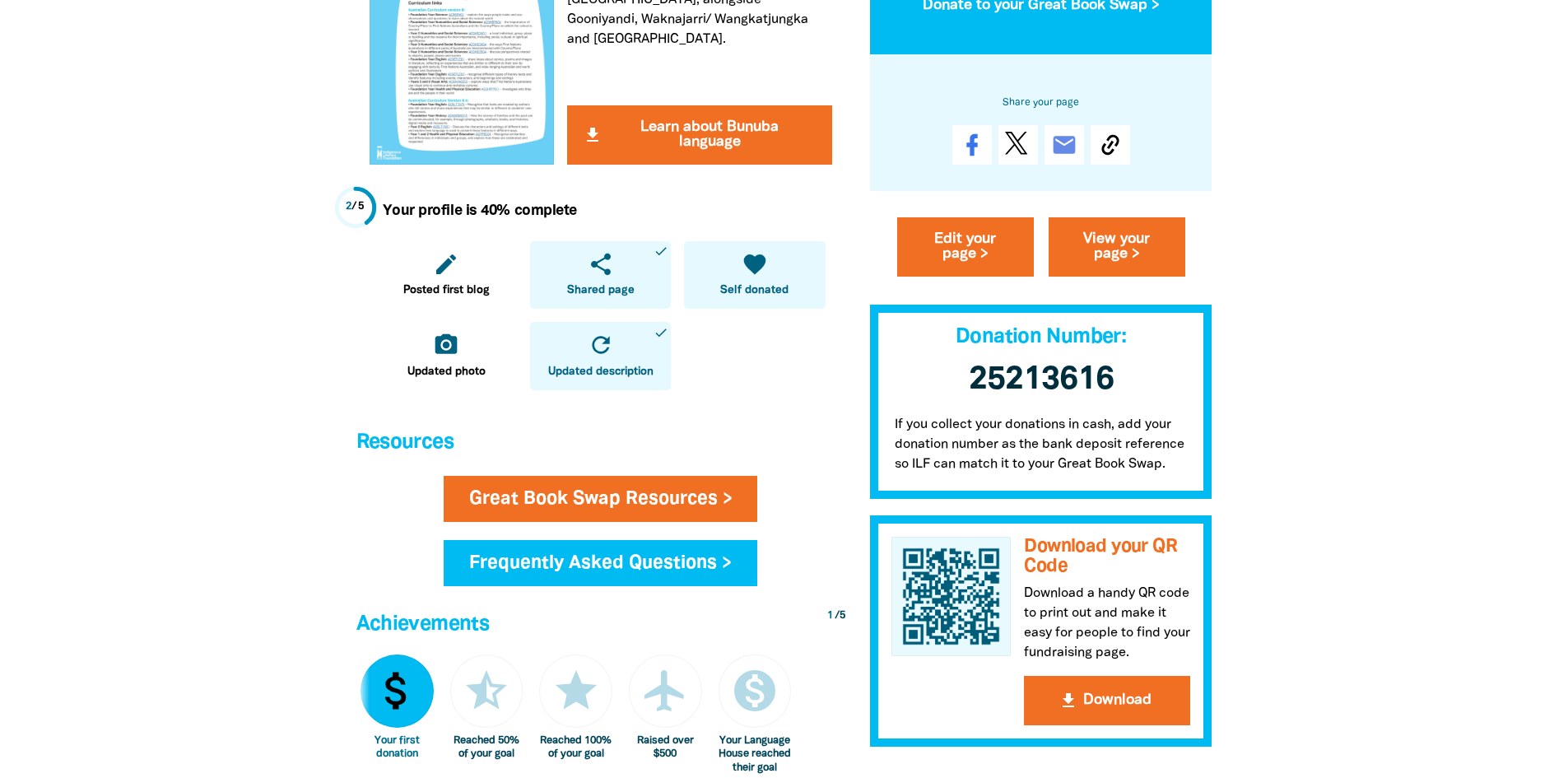
click at [736, 280] on link "favorite Self donated" at bounding box center [754, 275] width 141 height 68
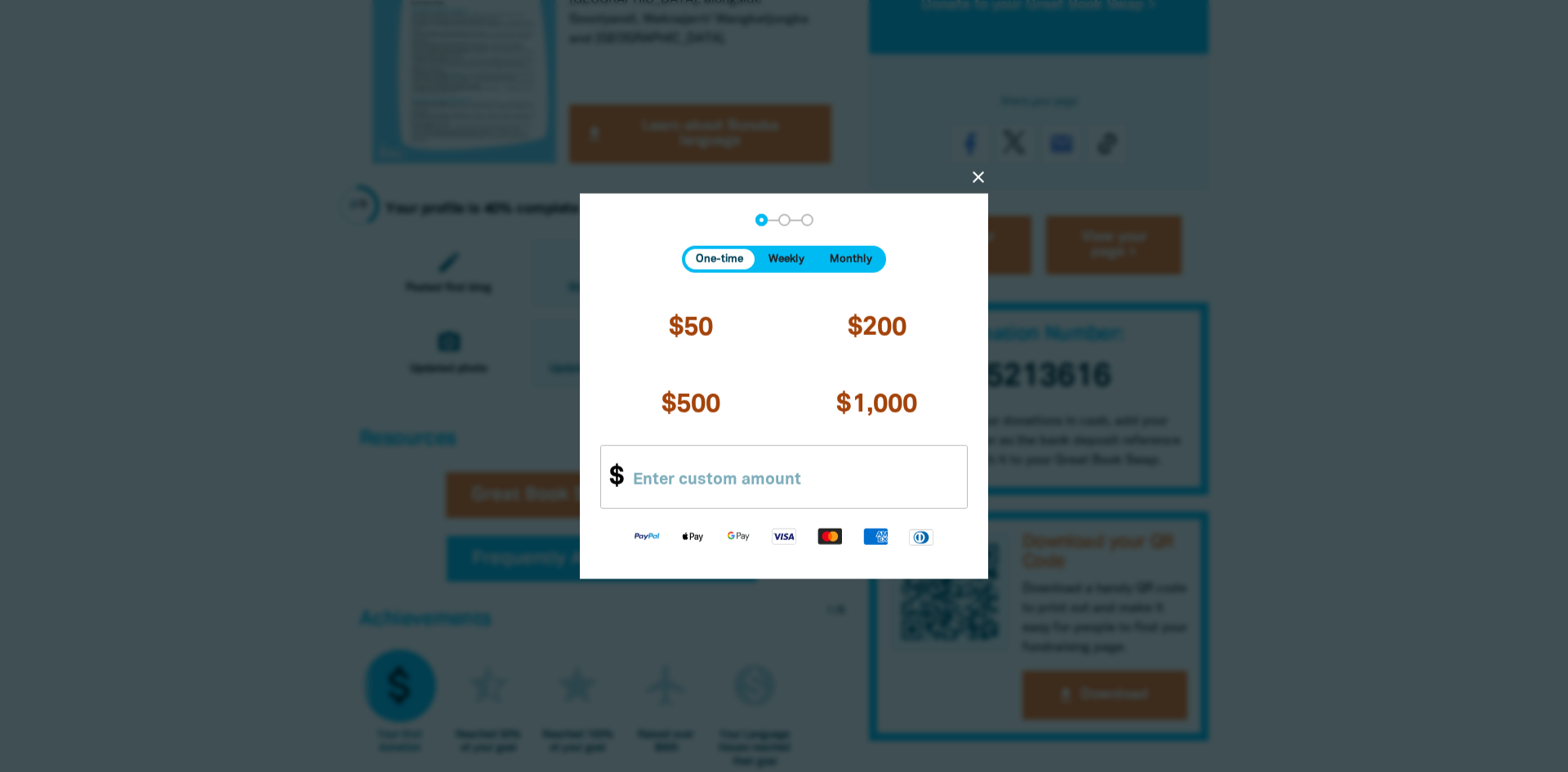
click at [974, 174] on icon "close" at bounding box center [979, 177] width 20 height 20
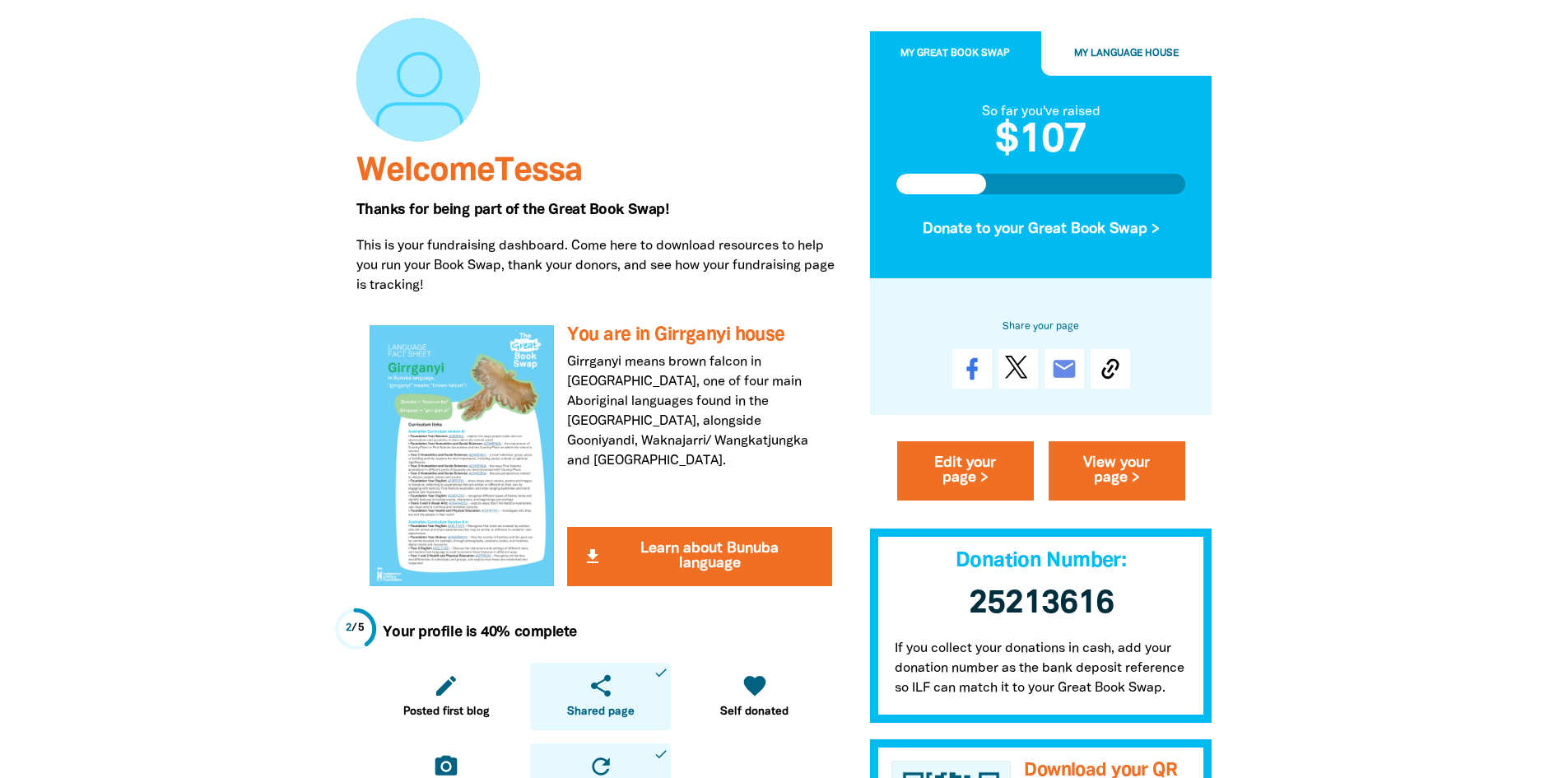
scroll to position [0, 0]
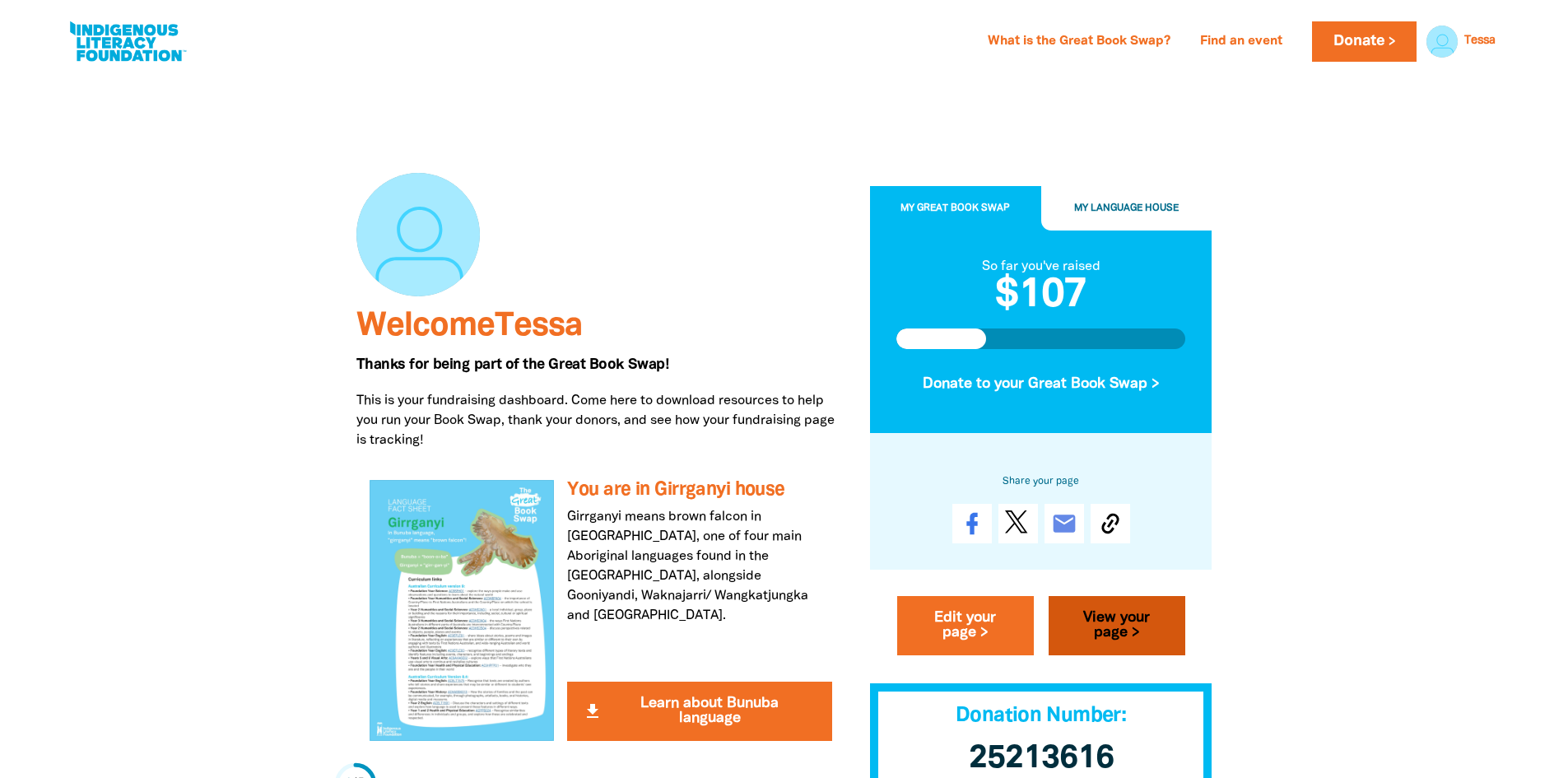
click at [1156, 628] on link "View your page >" at bounding box center [1116, 625] width 137 height 59
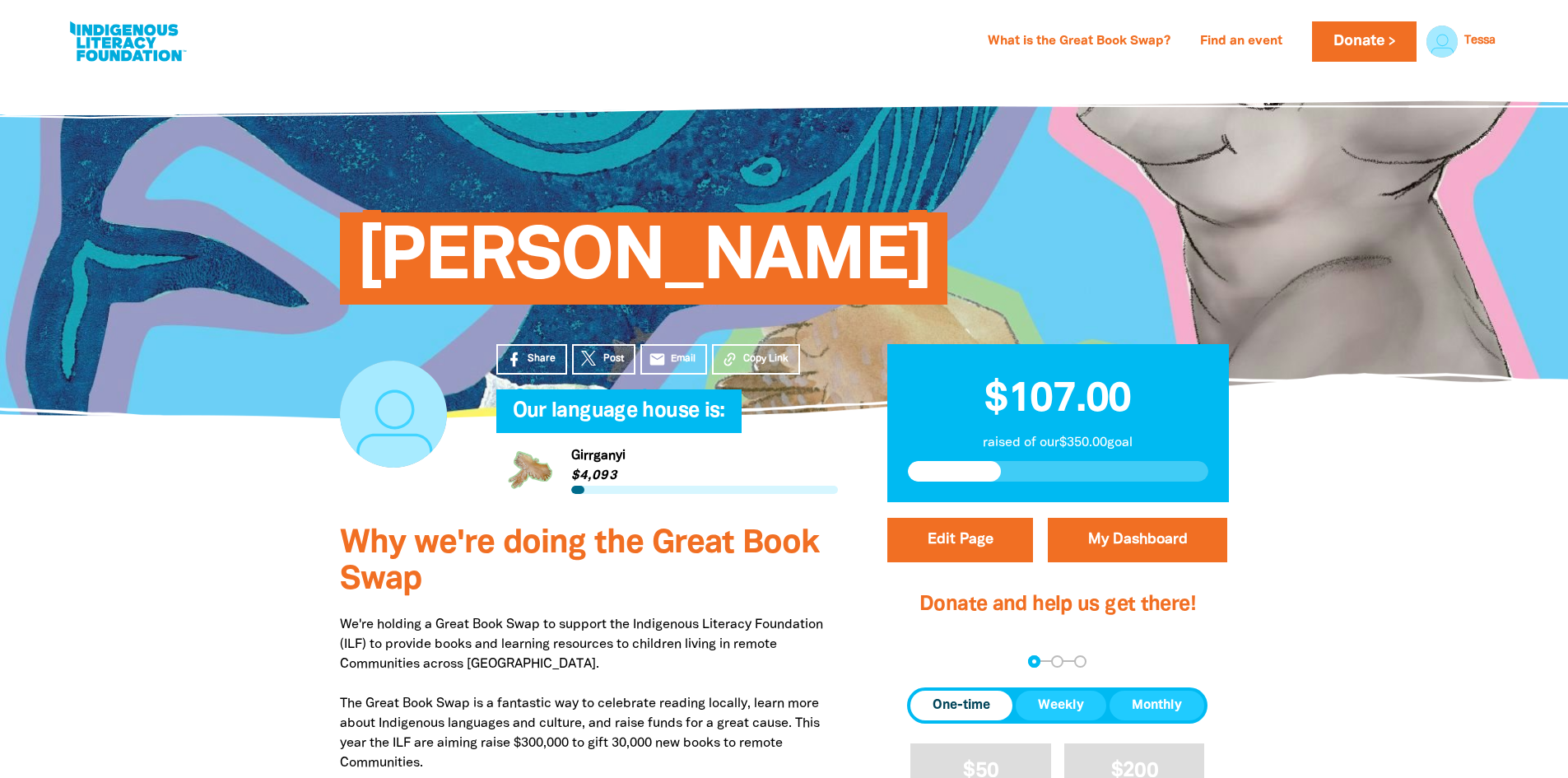
drag, startPoint x: 273, startPoint y: 555, endPoint x: 283, endPoint y: 557, distance: 10.2
drag, startPoint x: 283, startPoint y: 557, endPoint x: 131, endPoint y: 467, distance: 176.6
click at [131, 467] on section "Share Post email Email Copy Link Our language house is:﻿ My Team Link to Girrga…" at bounding box center [784, 464] width 1568 height 91
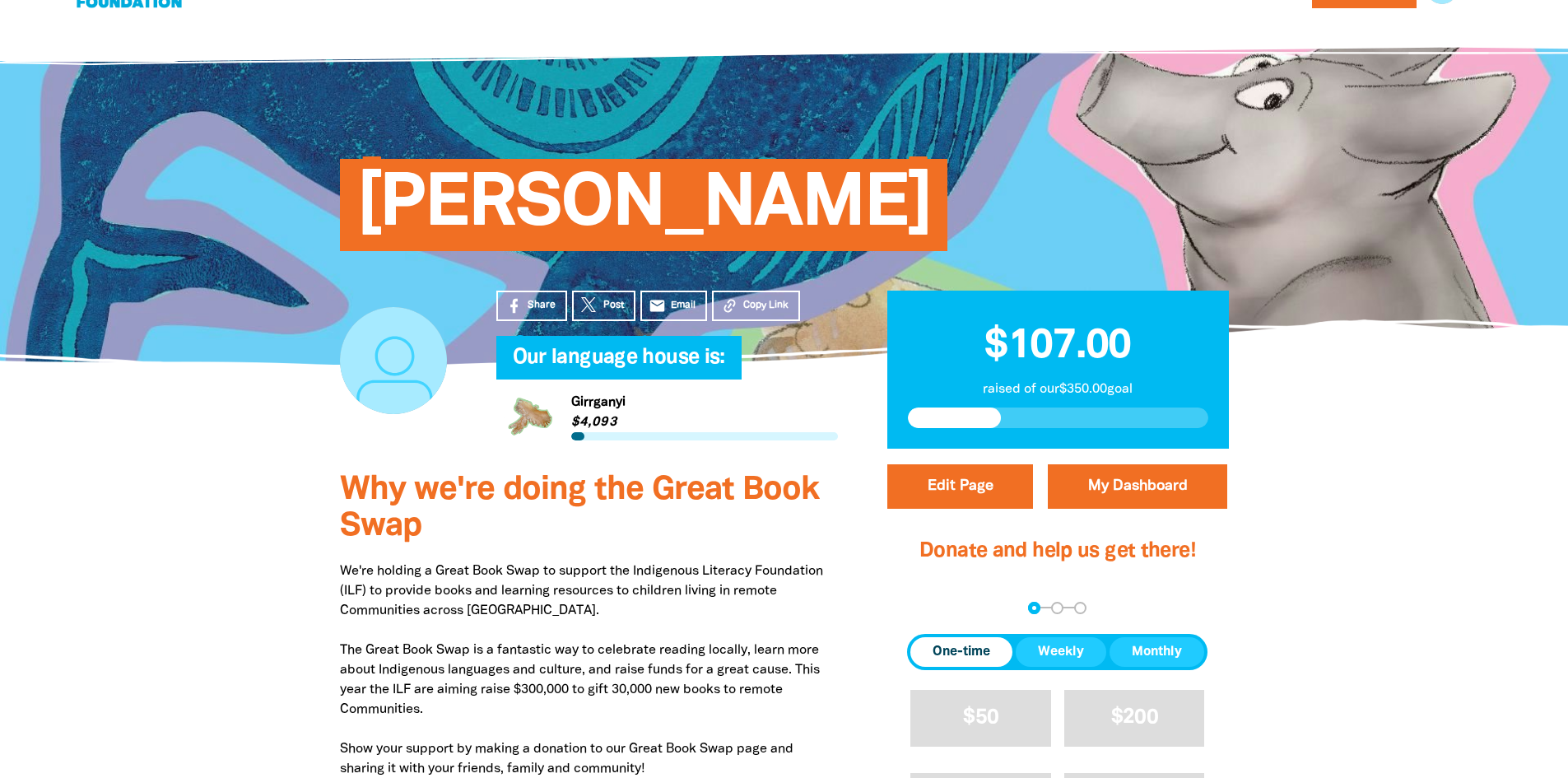
scroll to position [82, 0]
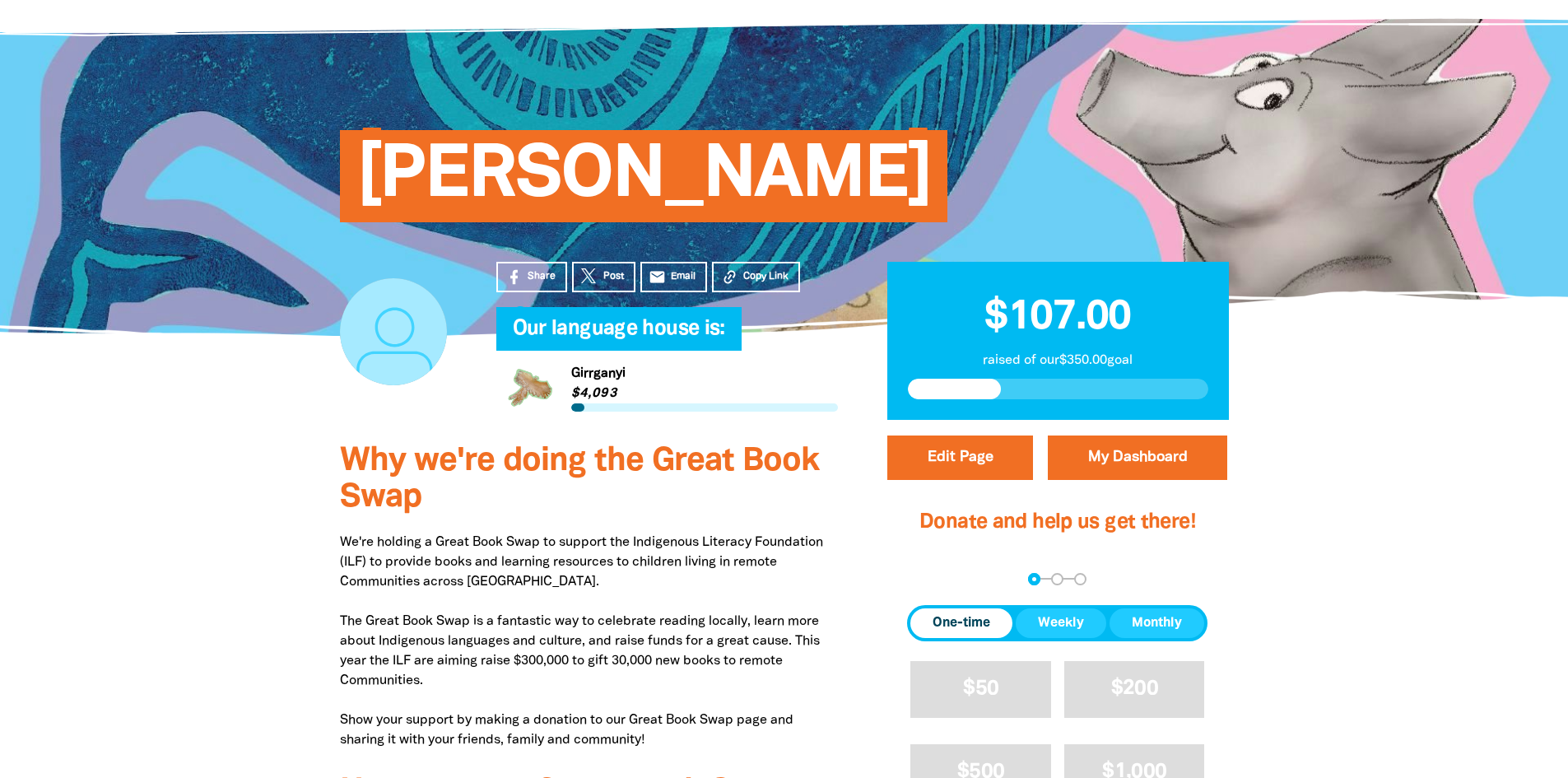
click at [858, 484] on div "Why we're doing the Great Book Swap We're holding a Great Book Swap to support …" at bounding box center [588, 756] width 547 height 659
